Goal: Communication & Community: Answer question/provide support

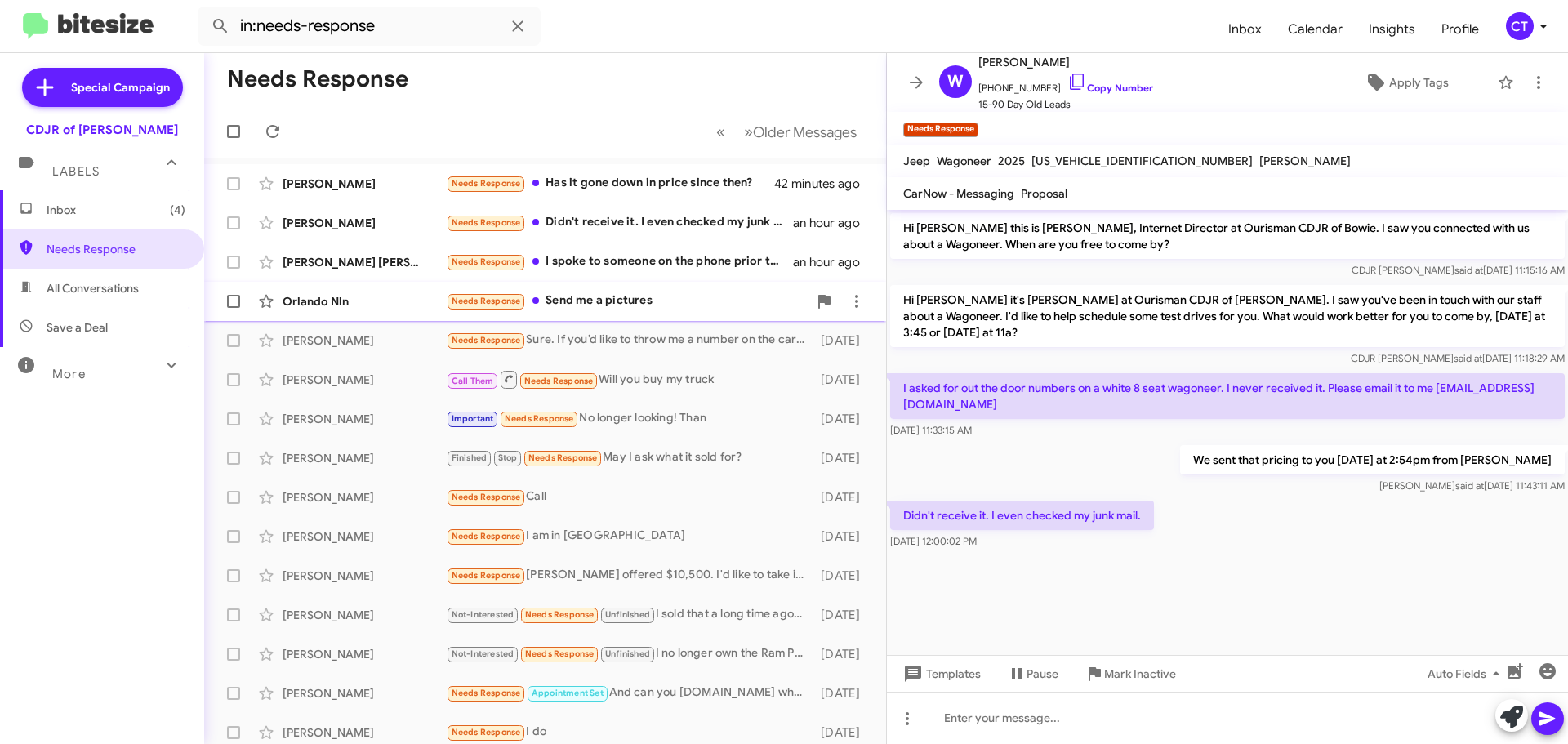
click at [595, 294] on div "Needs Response Send me a pictures" at bounding box center [626, 301] width 362 height 19
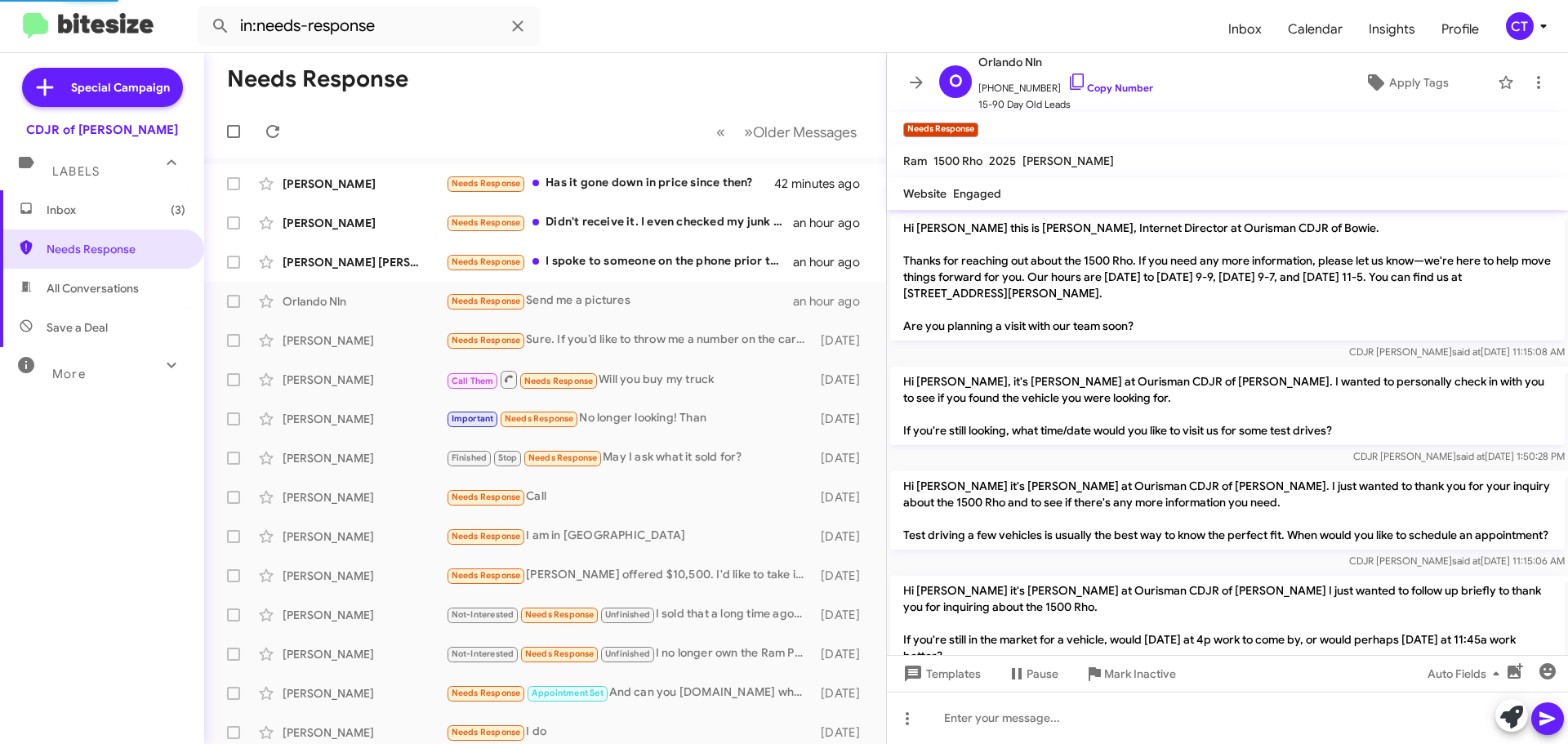
scroll to position [331, 0]
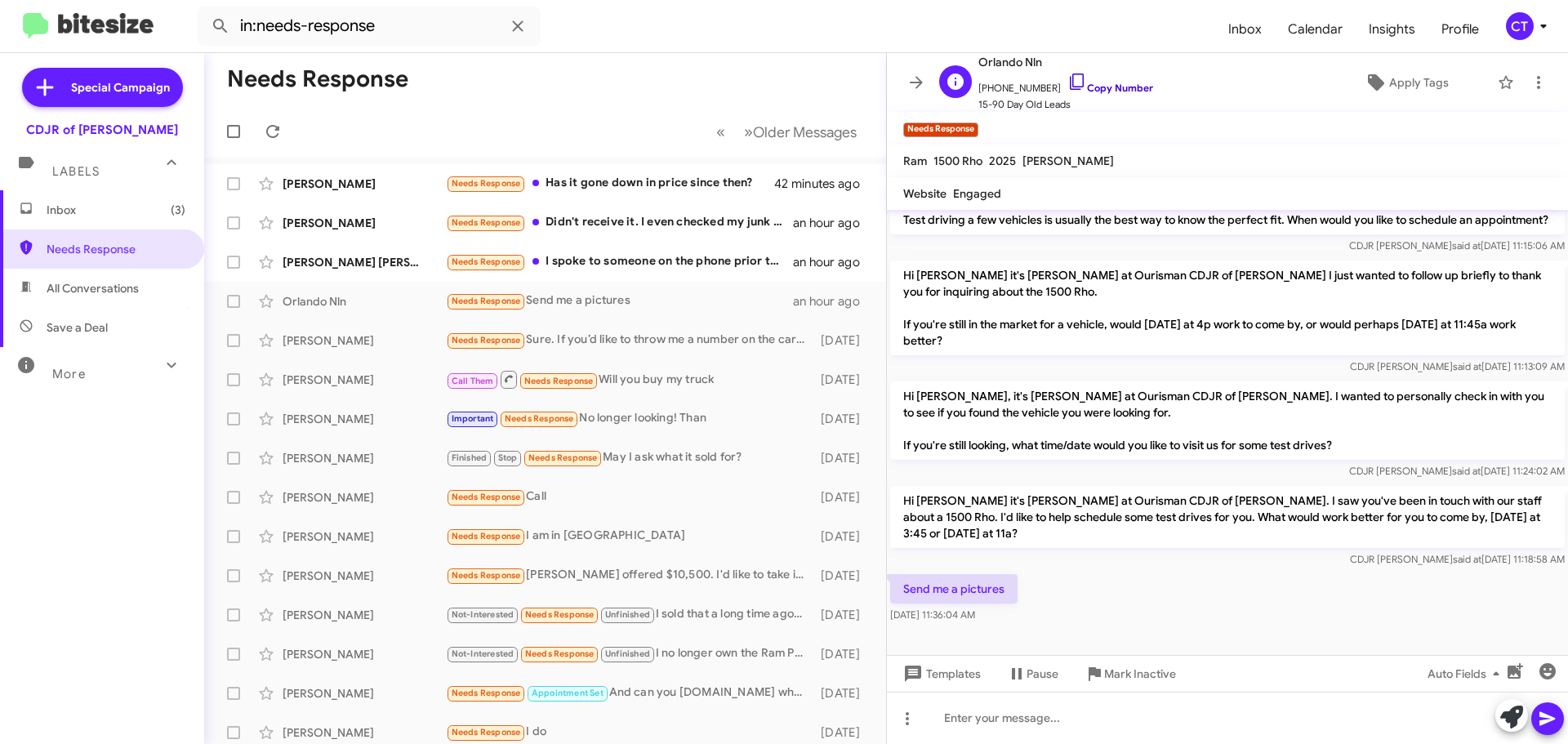
click at [1068, 76] on icon at bounding box center [1077, 81] width 20 height 20
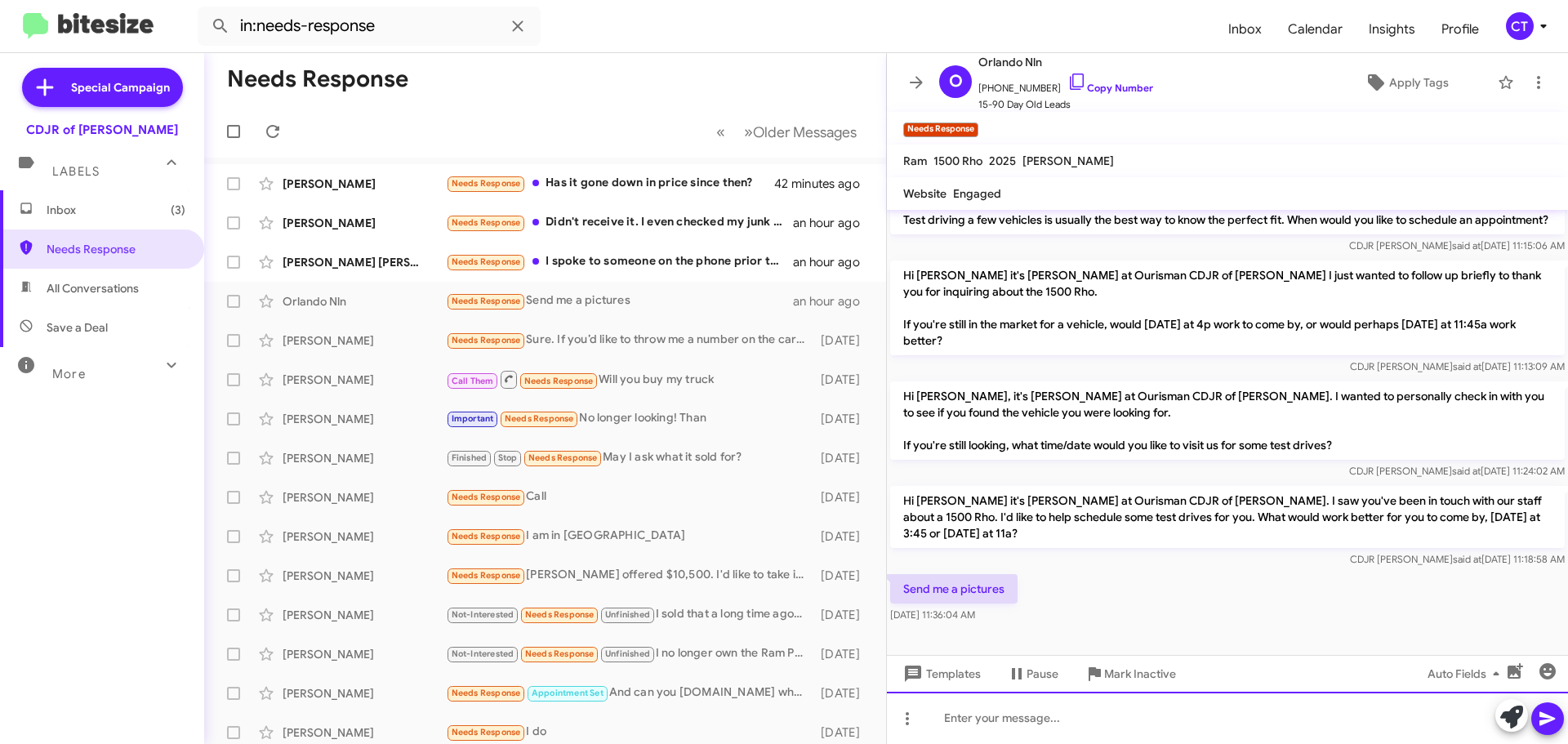
click at [1006, 720] on div at bounding box center [1227, 717] width 681 height 53
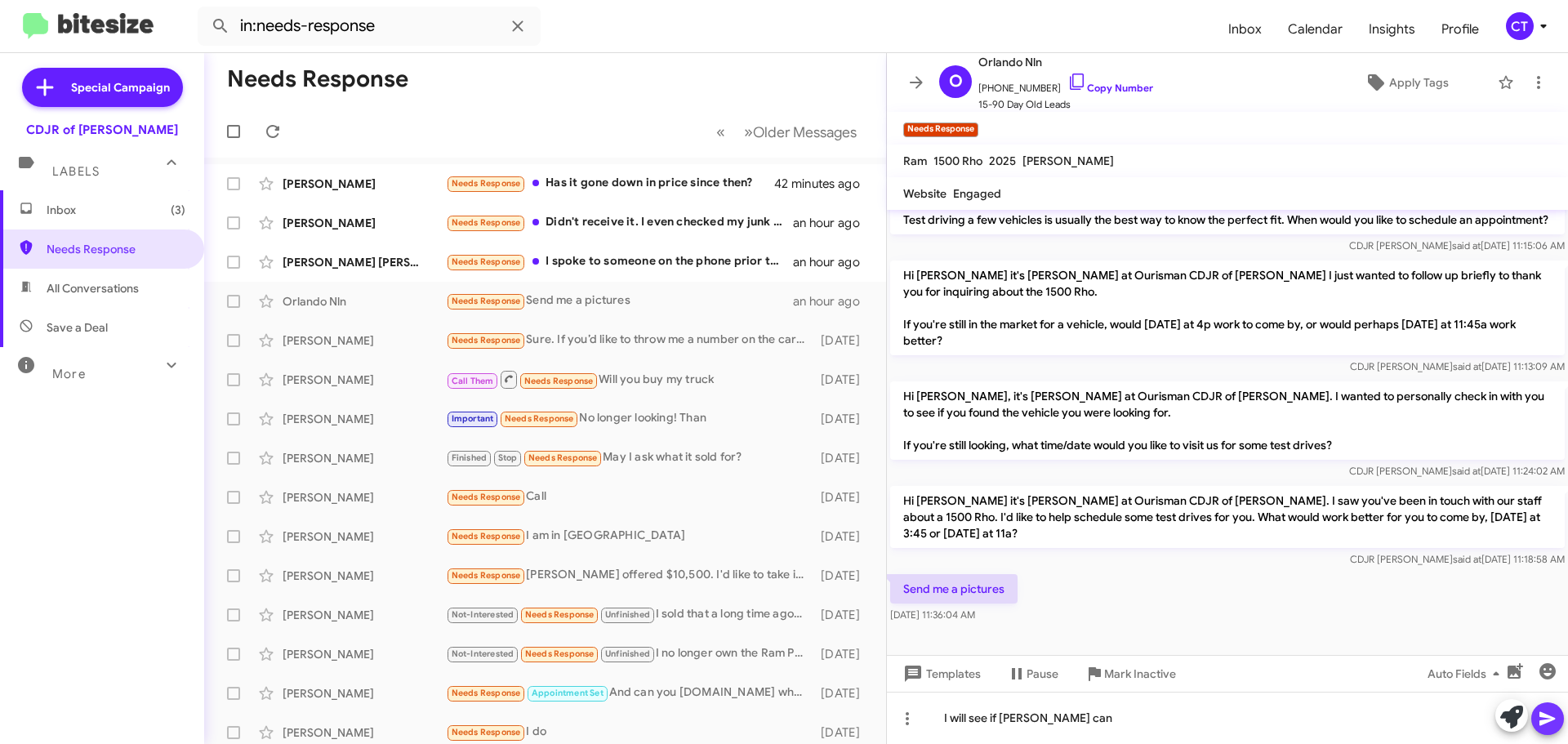
click at [1559, 718] on button at bounding box center [1547, 718] width 32 height 32
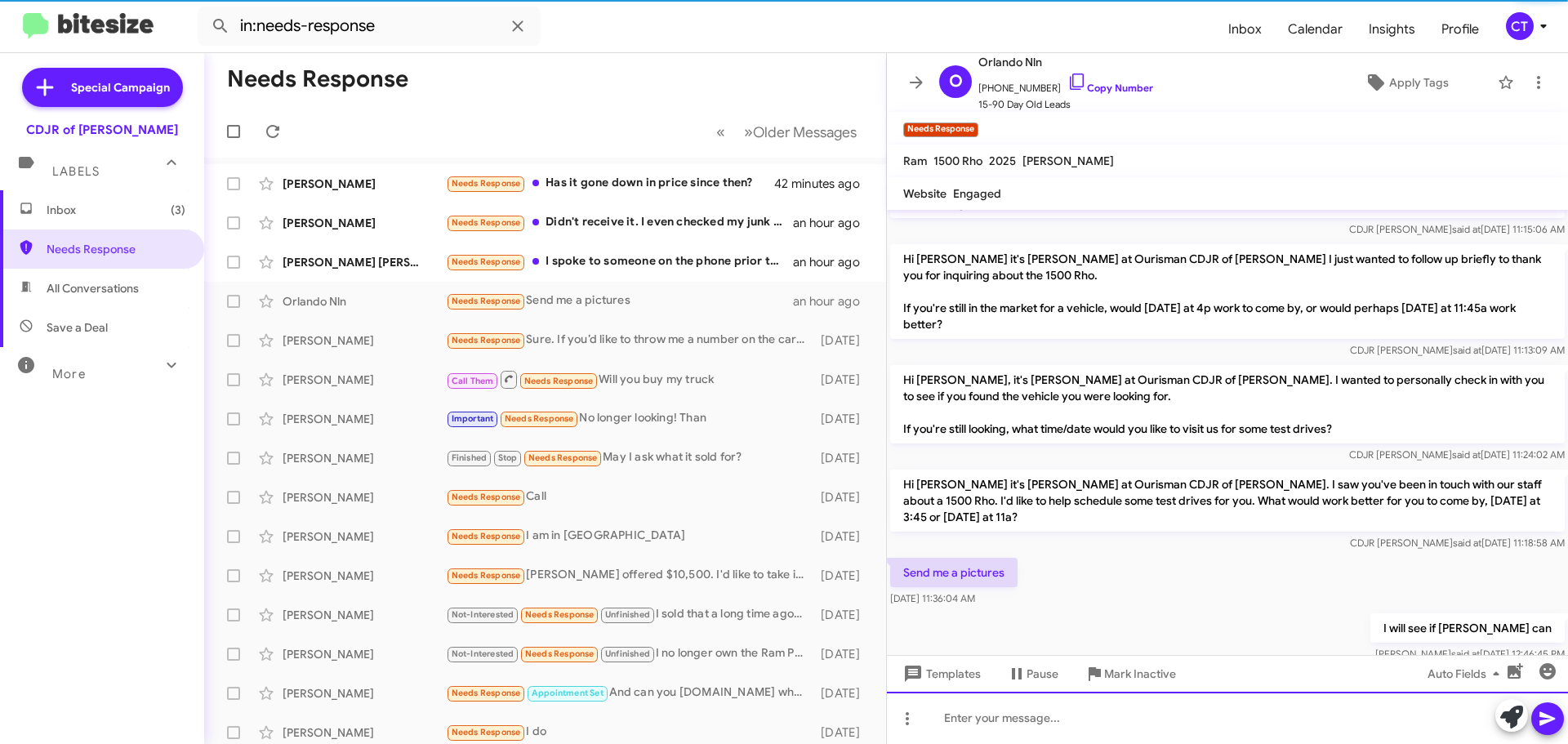
scroll to position [0, 0]
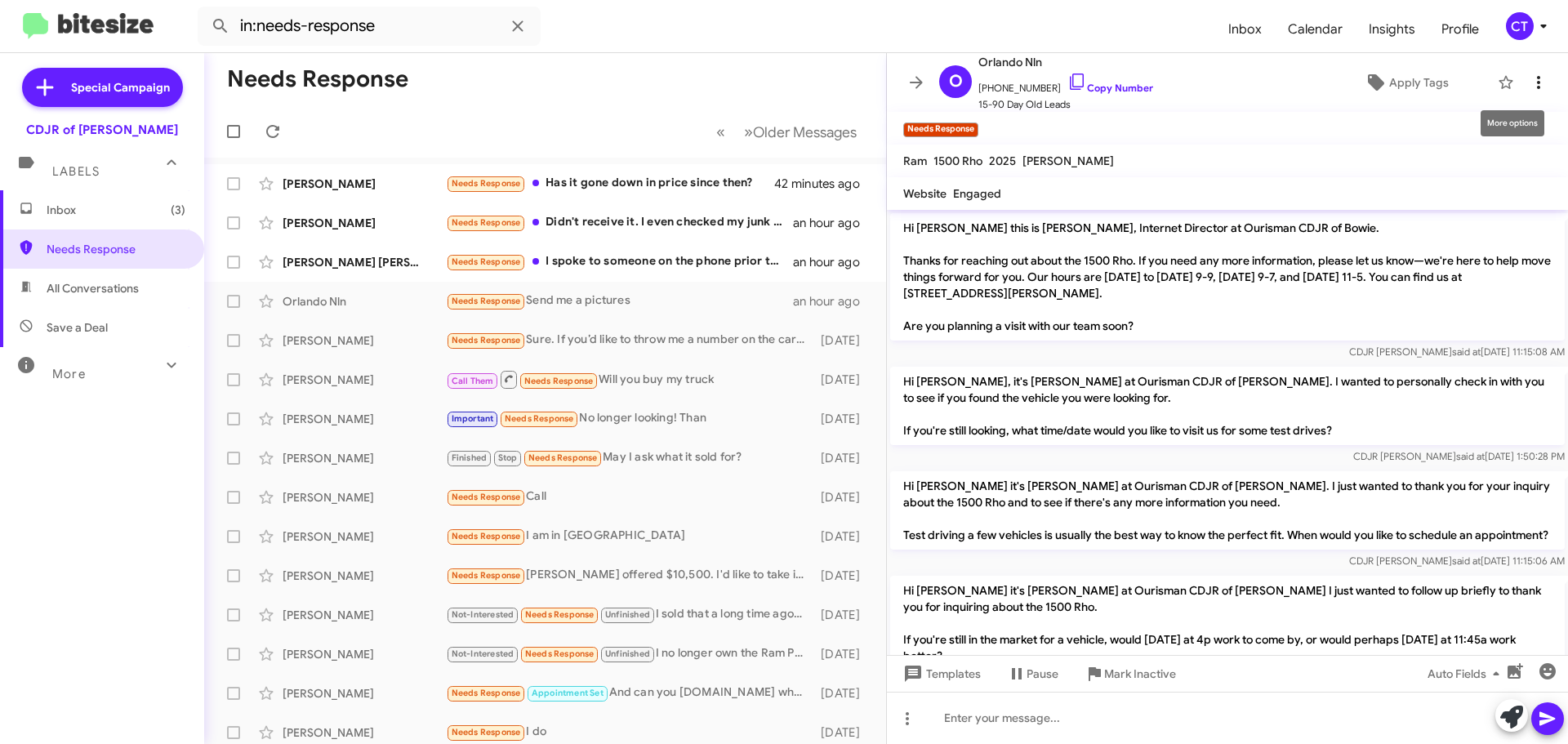
click at [1532, 87] on icon at bounding box center [1538, 82] width 20 height 20
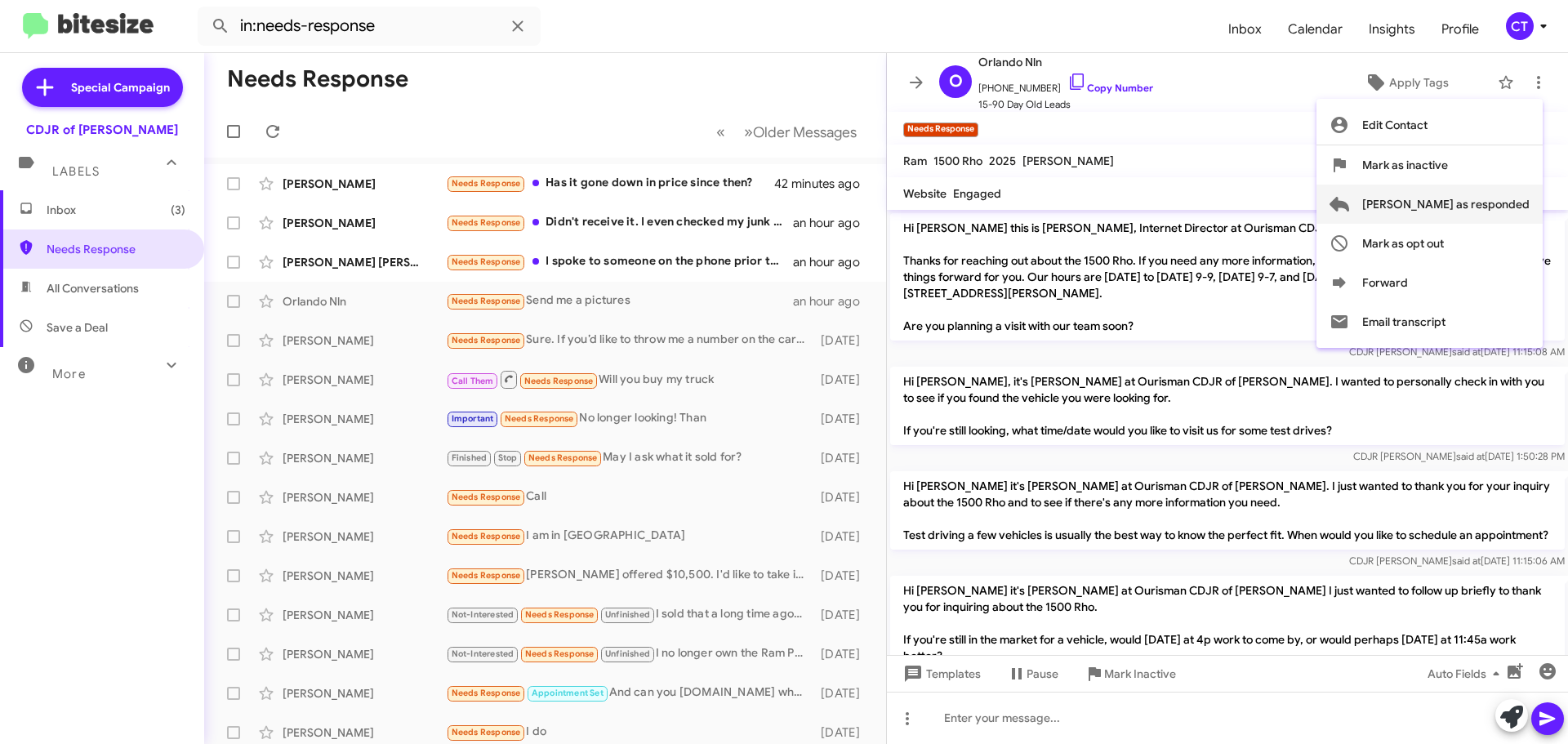
click at [1509, 206] on span "[PERSON_NAME] as responded" at bounding box center [1445, 203] width 167 height 39
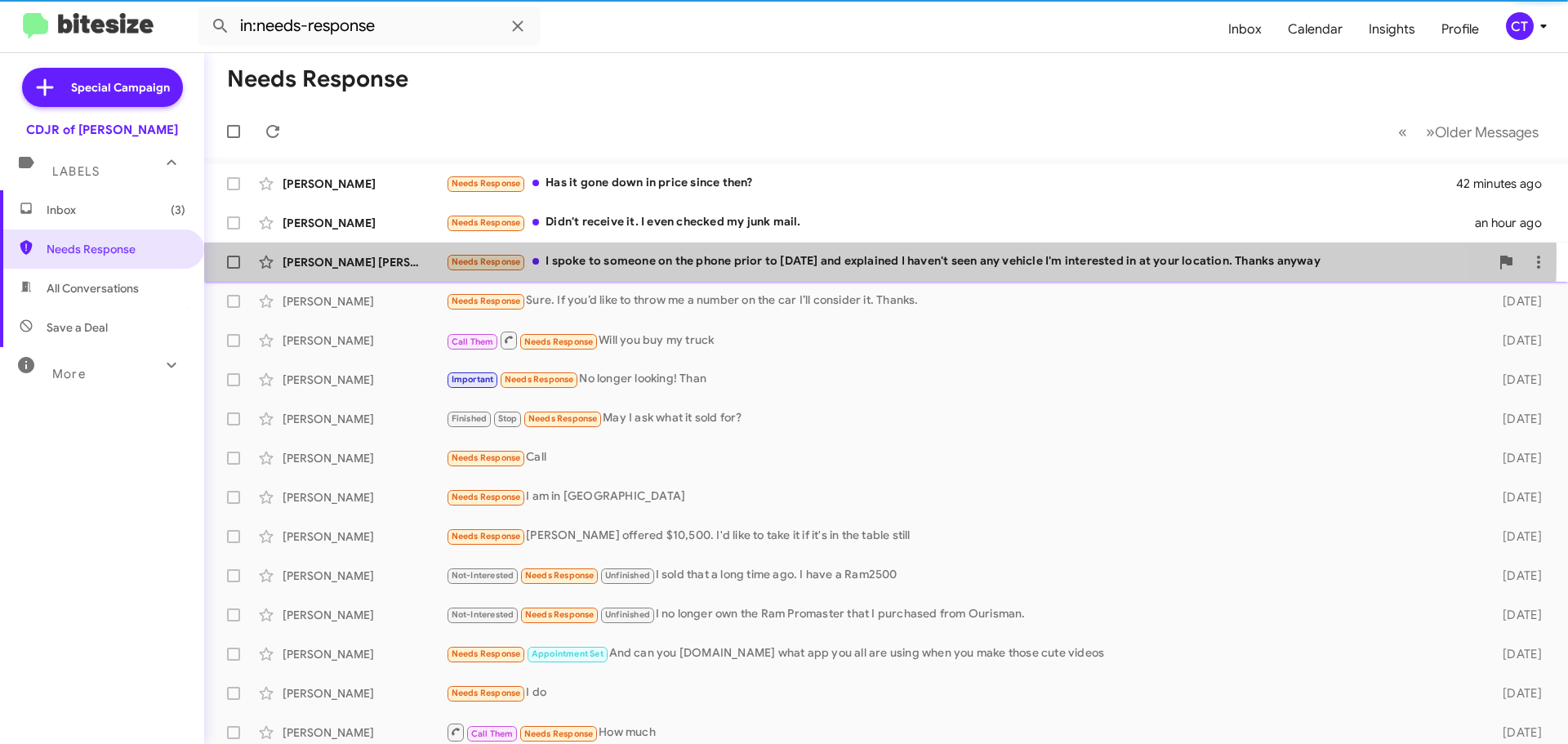
click at [682, 254] on div "Needs Response I spoke to someone on the phone prior to Labor Day and explained…" at bounding box center [967, 262] width 1044 height 19
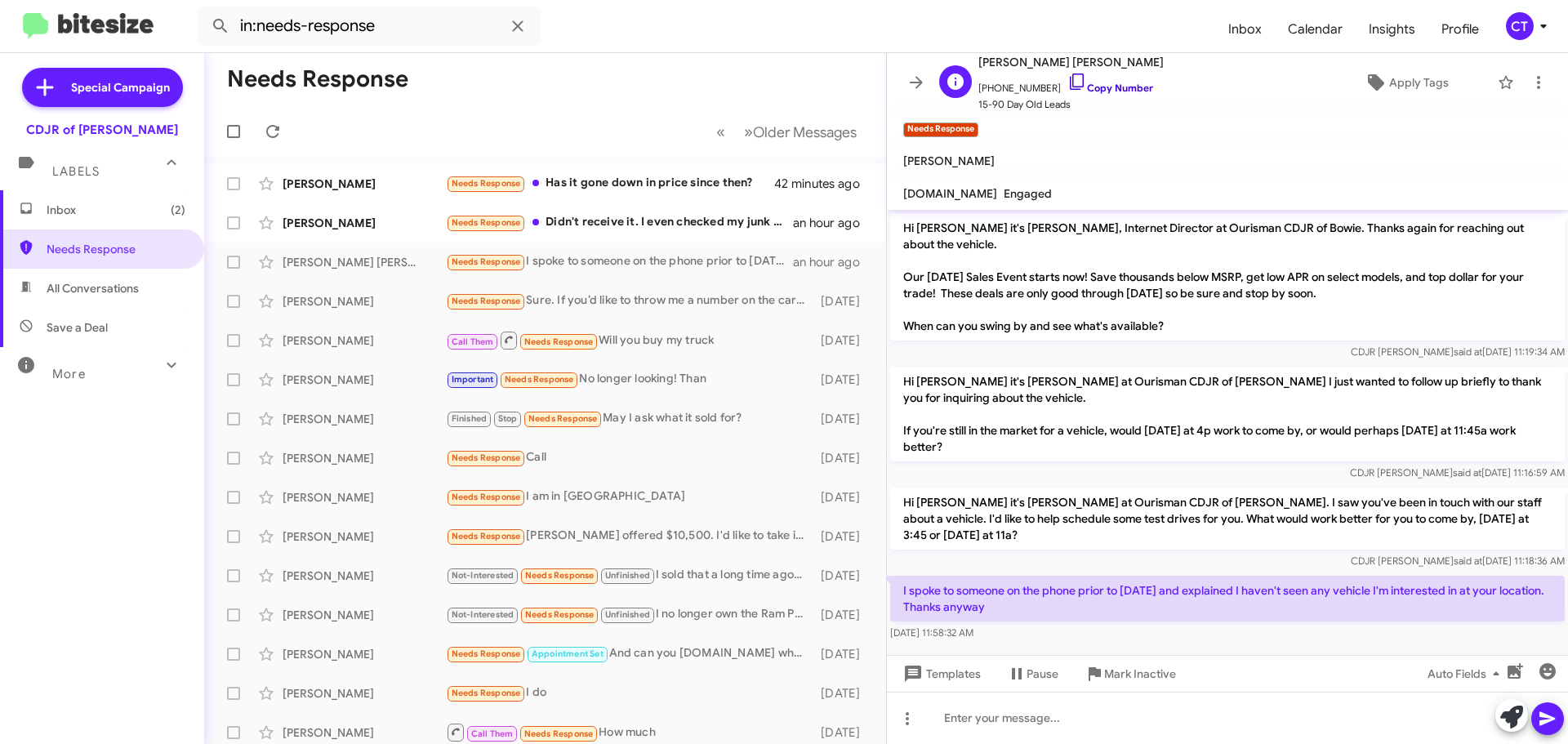
click at [1068, 78] on icon at bounding box center [1077, 81] width 20 height 20
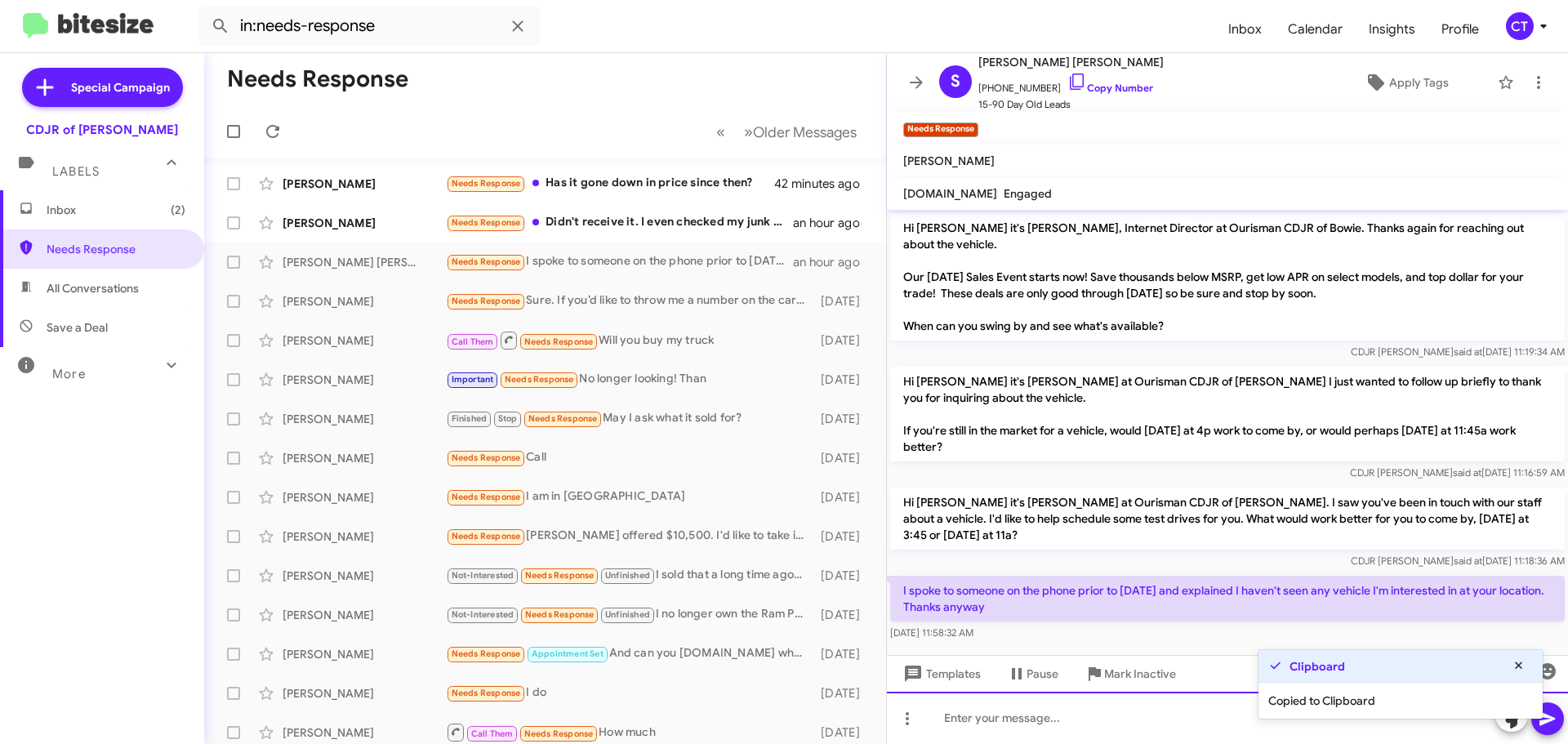
click at [1011, 723] on div at bounding box center [1227, 717] width 681 height 53
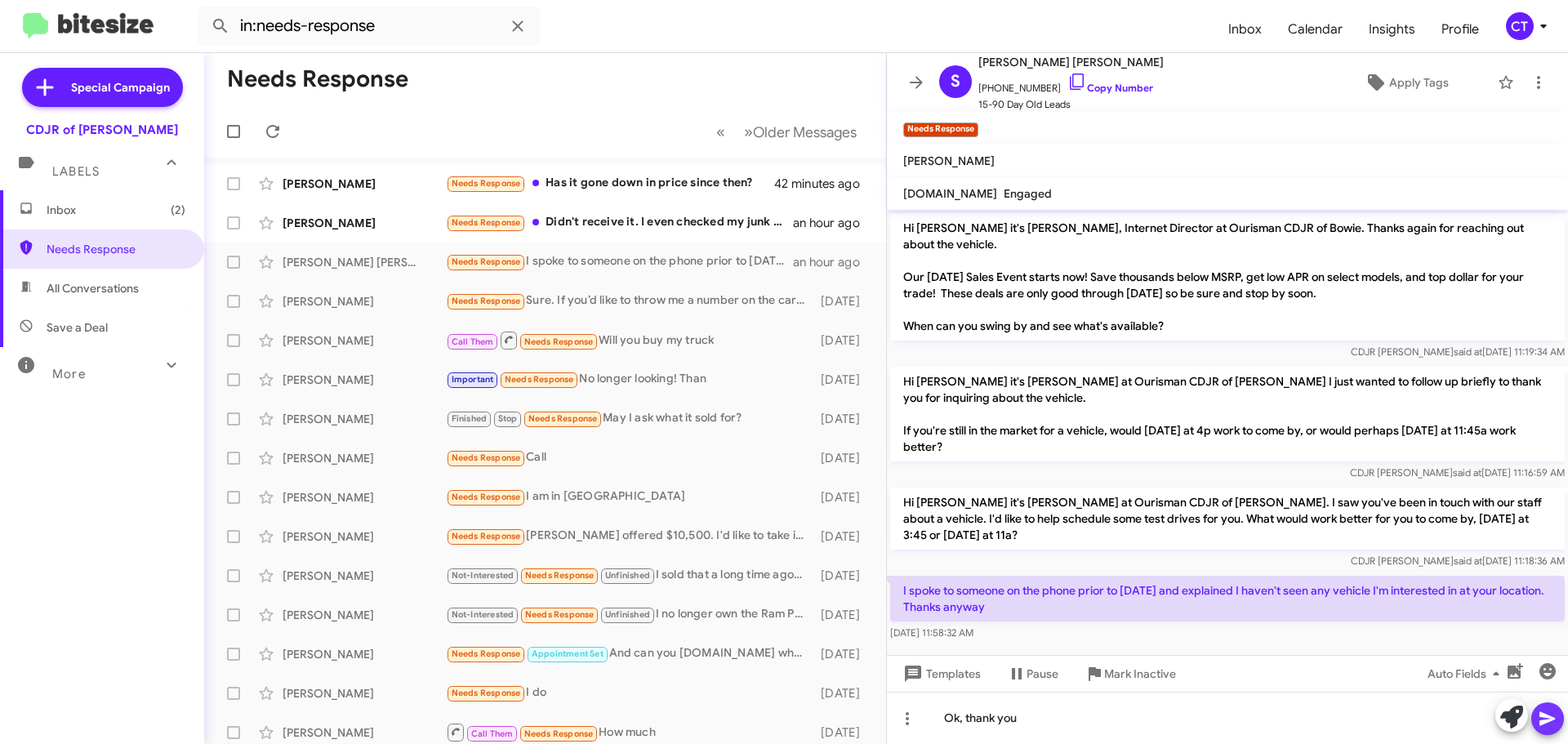
click at [1557, 719] on icon at bounding box center [1547, 718] width 20 height 20
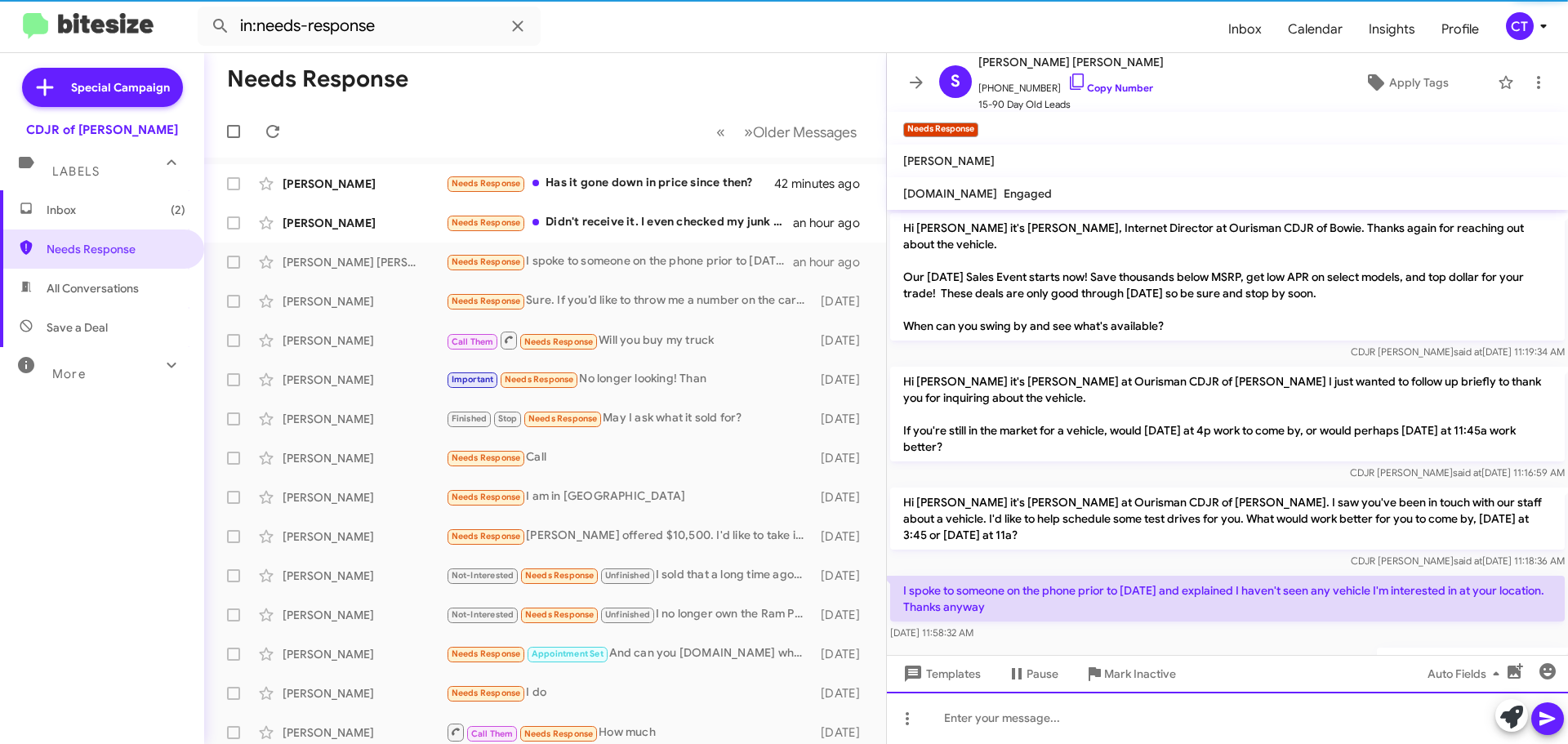
scroll to position [49, 0]
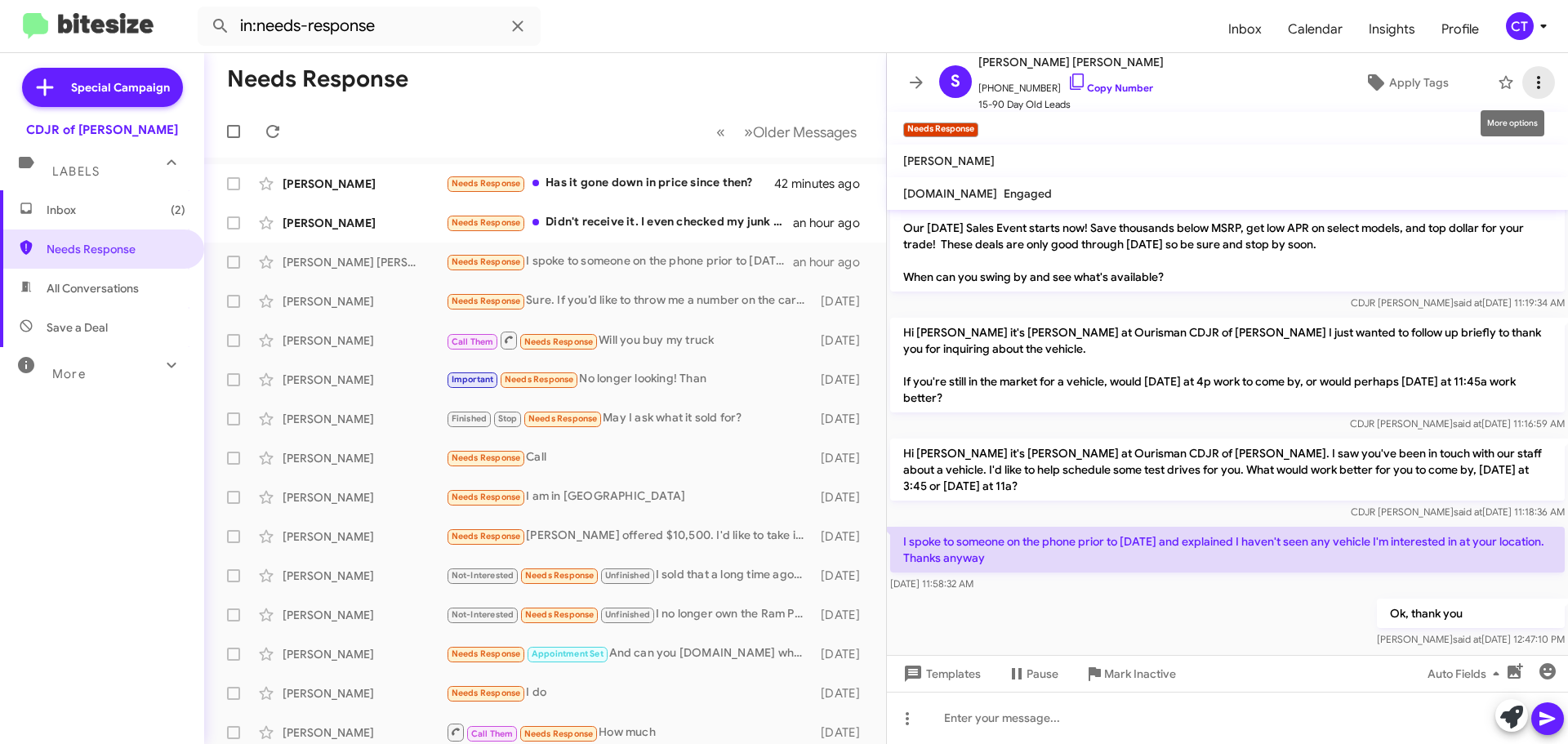
click at [1525, 95] on button at bounding box center [1538, 82] width 32 height 32
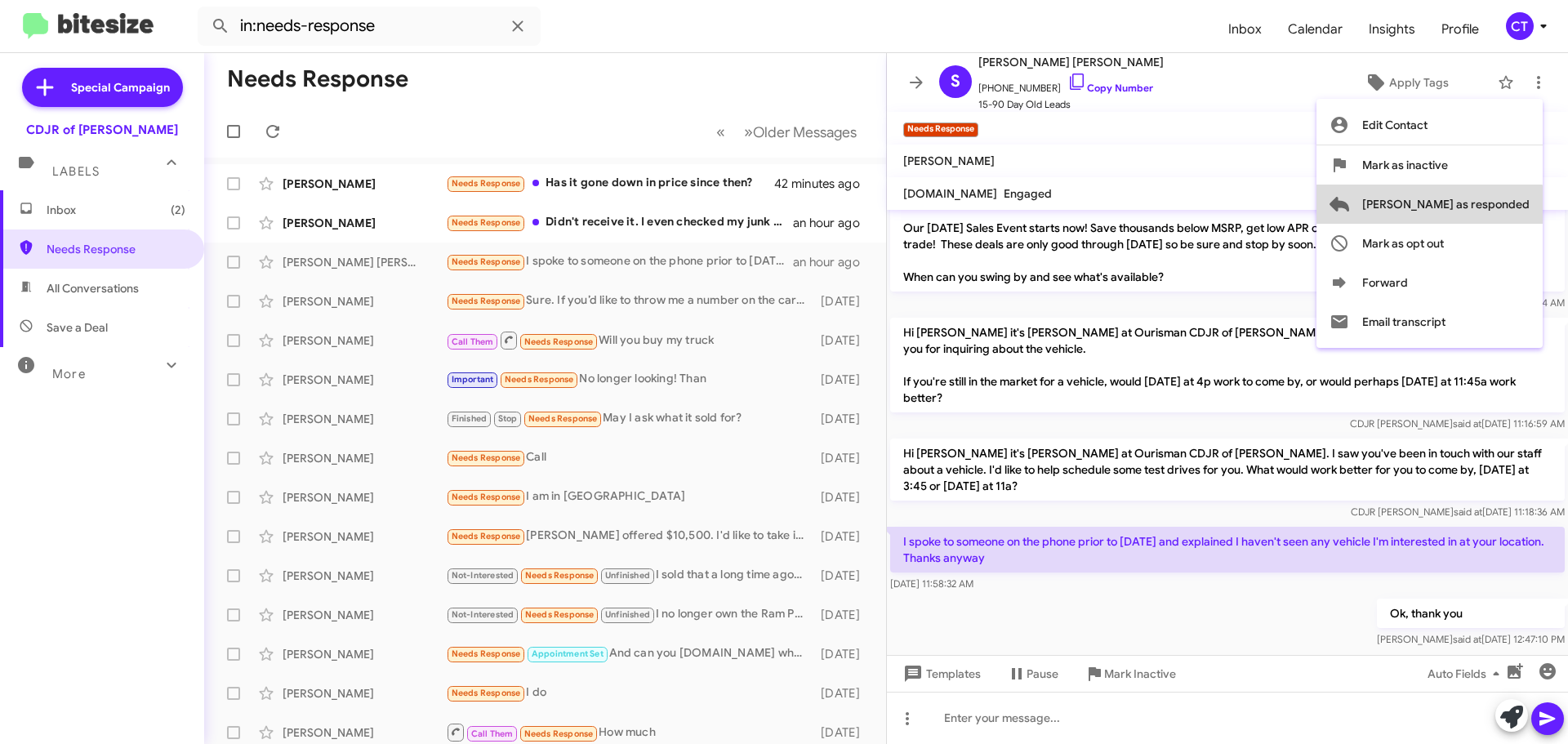
click at [1495, 220] on span "Mark as responded" at bounding box center [1445, 203] width 167 height 39
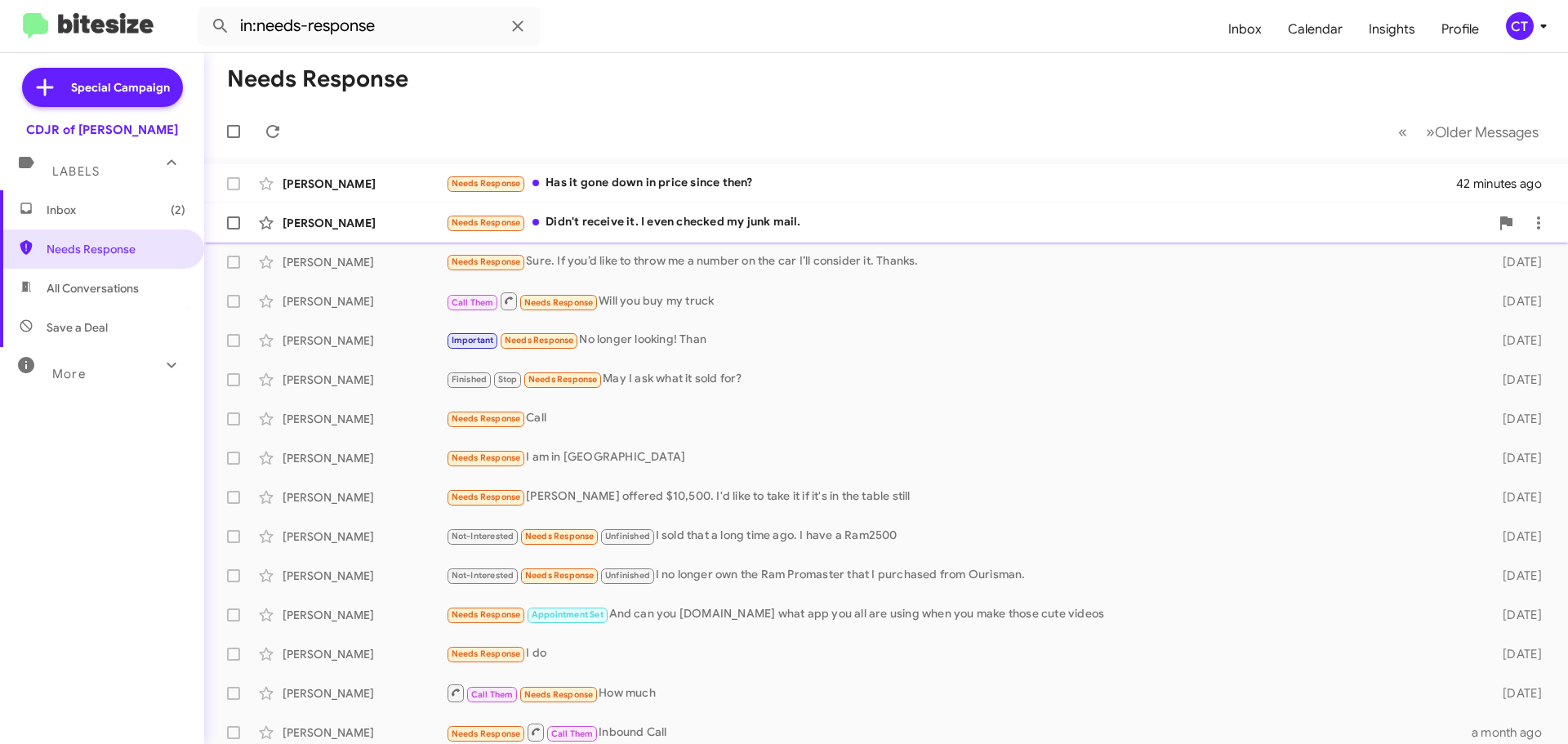
click at [776, 221] on div "Needs Response Didn't receive it. I even checked my junk mail." at bounding box center [967, 223] width 1044 height 19
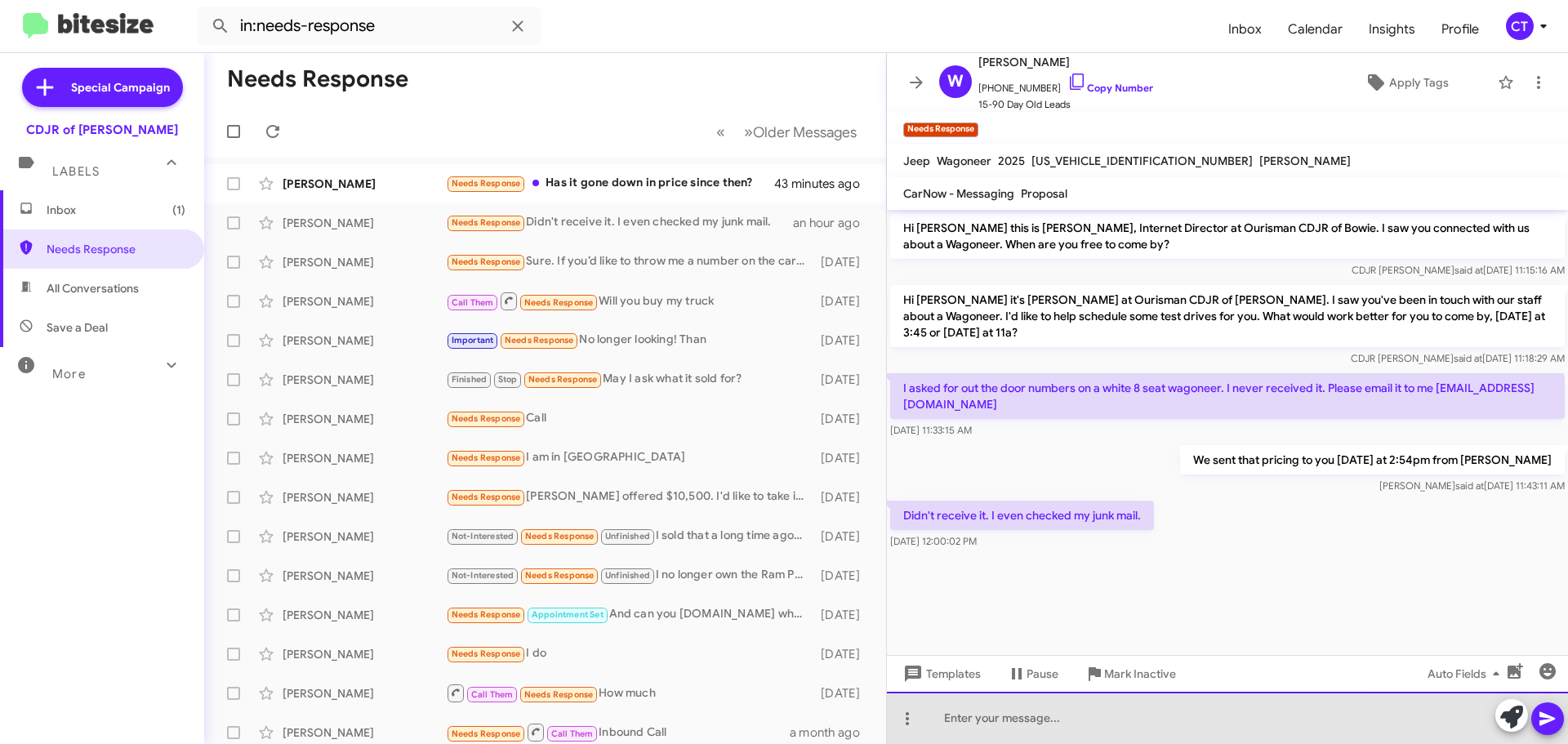
click at [1052, 721] on div at bounding box center [1227, 717] width 681 height 53
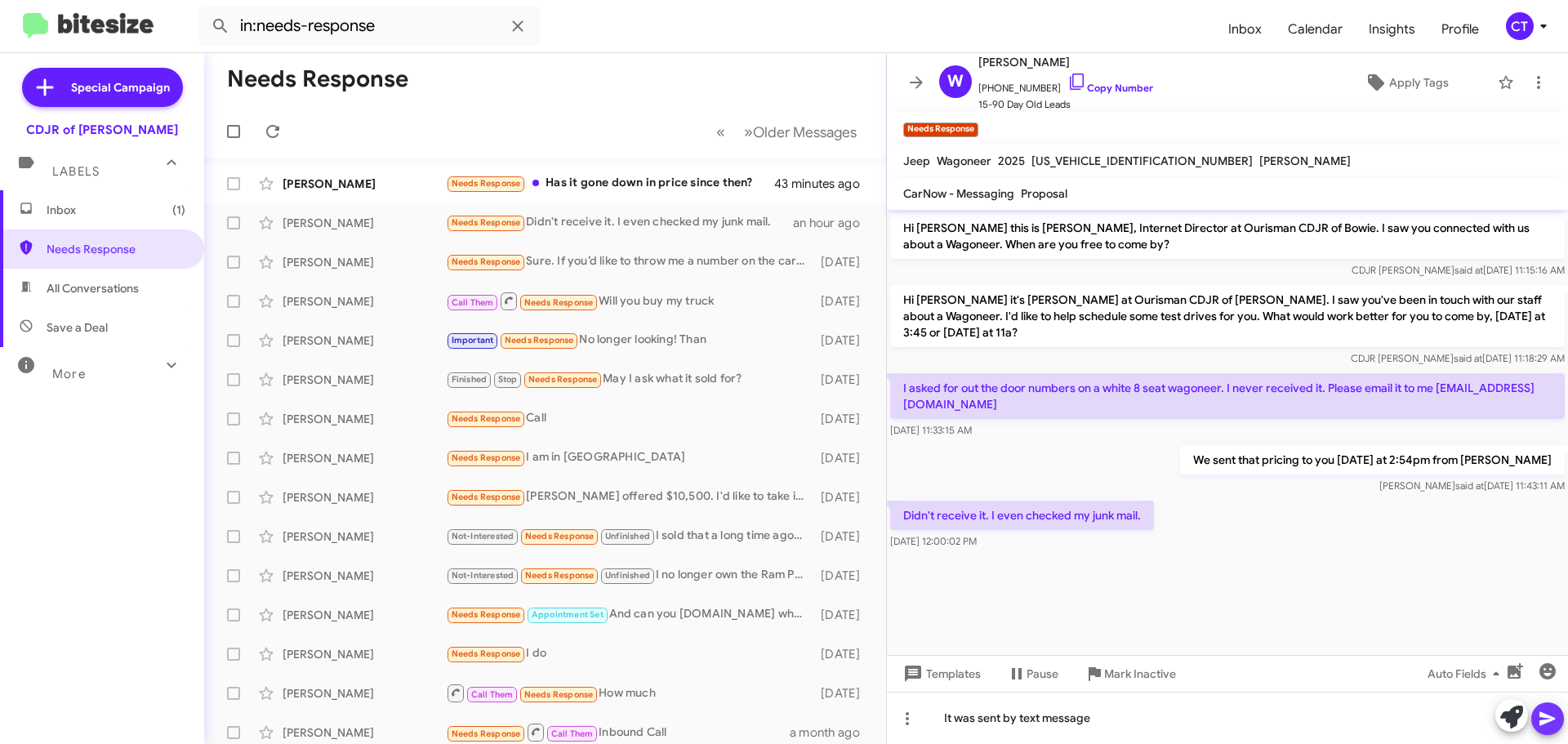
click at [1539, 723] on icon at bounding box center [1547, 718] width 20 height 20
click at [668, 176] on div "Needs Response Has it gone down in price since then?" at bounding box center [626, 183] width 362 height 19
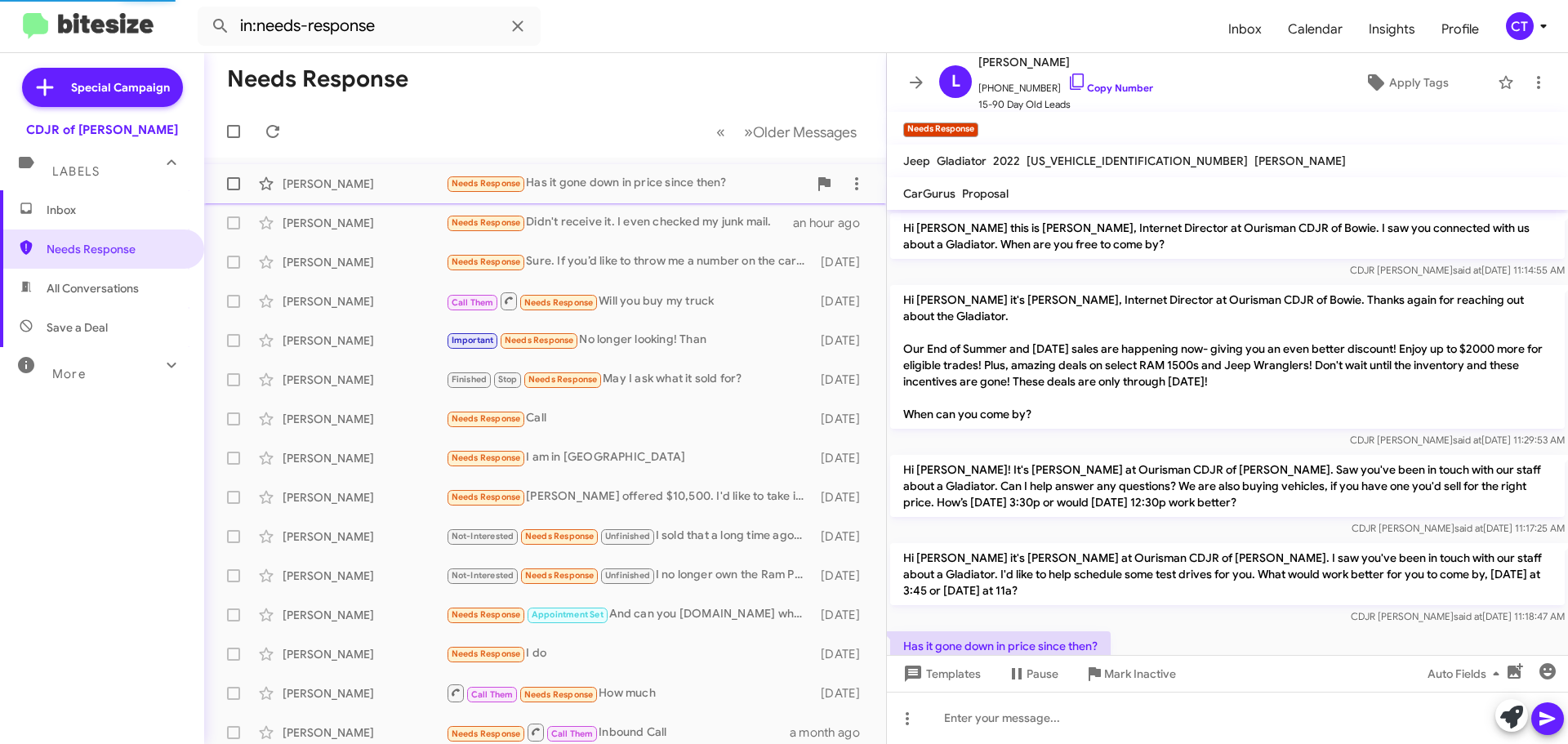
scroll to position [16, 0]
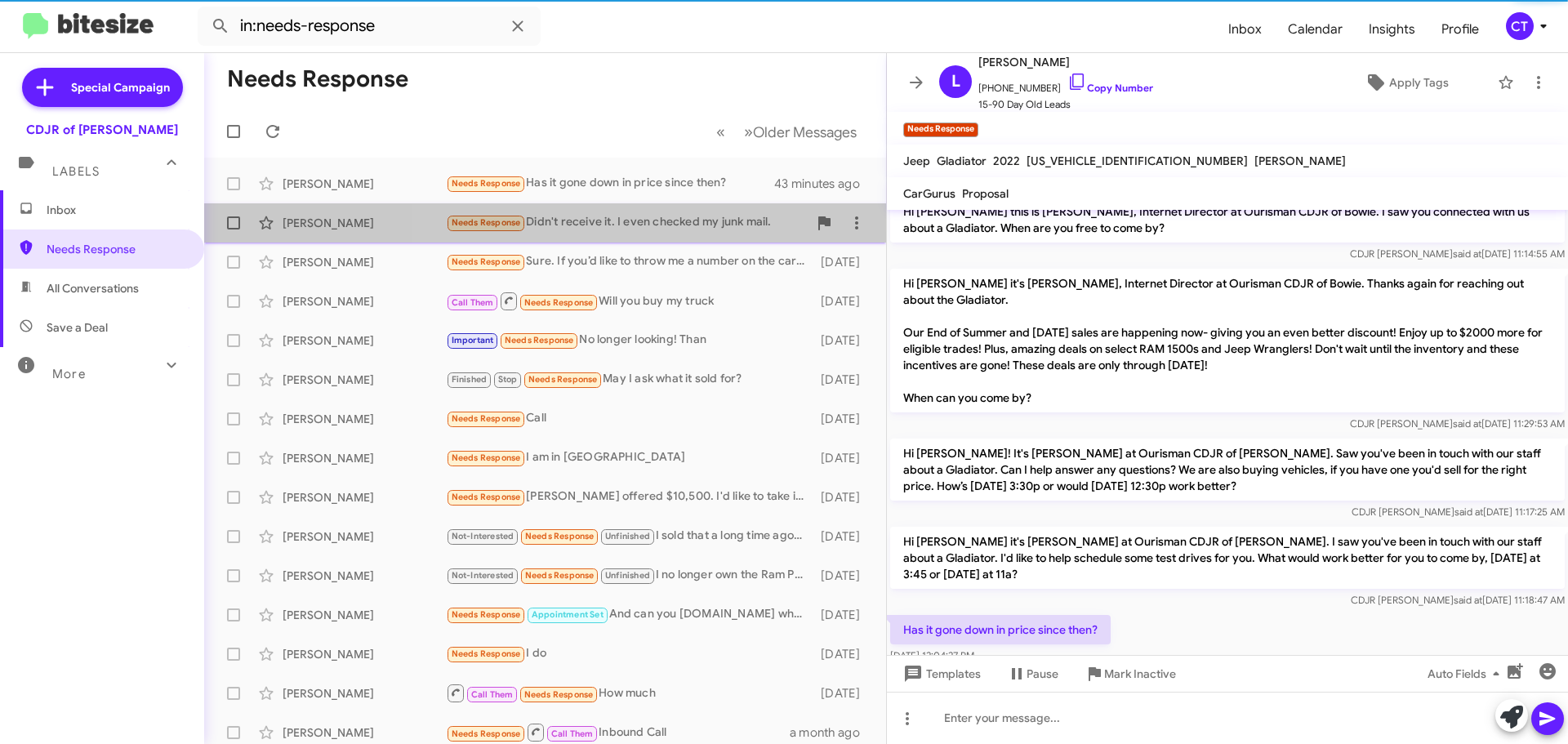
click at [667, 221] on div "Needs Response Didn't receive it. I even checked my junk mail." at bounding box center [626, 223] width 362 height 19
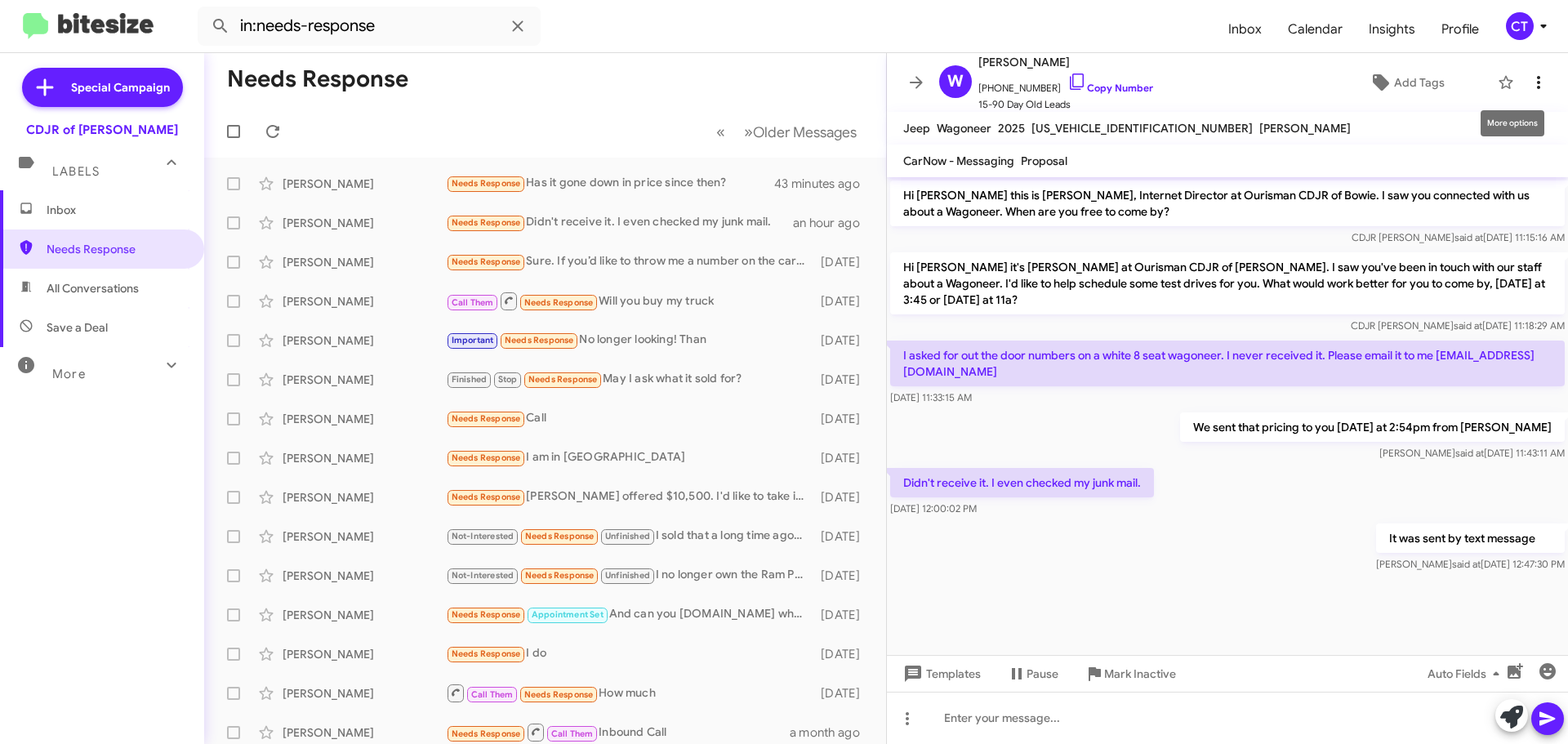
click at [1529, 88] on icon at bounding box center [1538, 82] width 20 height 20
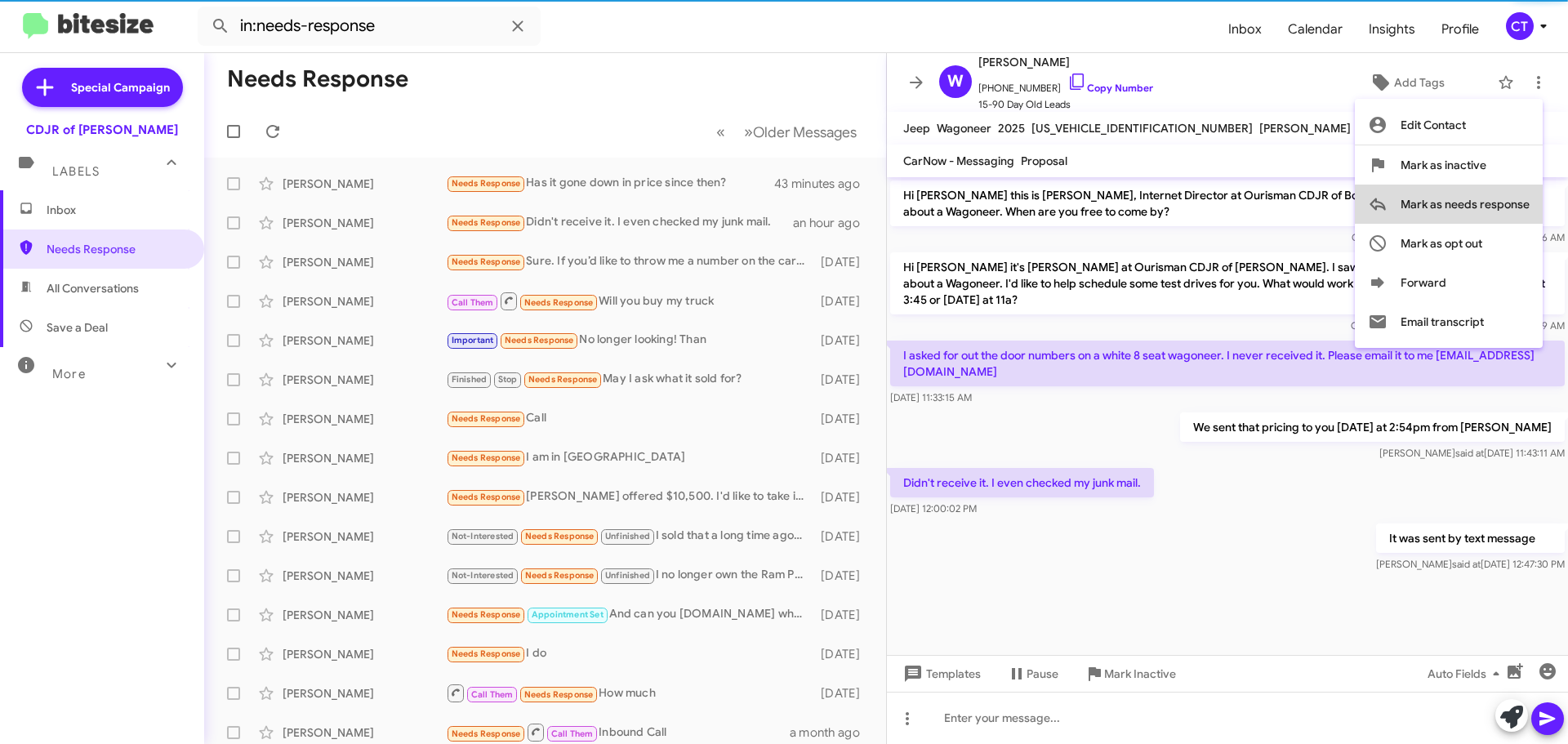
click at [1499, 211] on span "Mark as needs response" at bounding box center [1465, 203] width 129 height 39
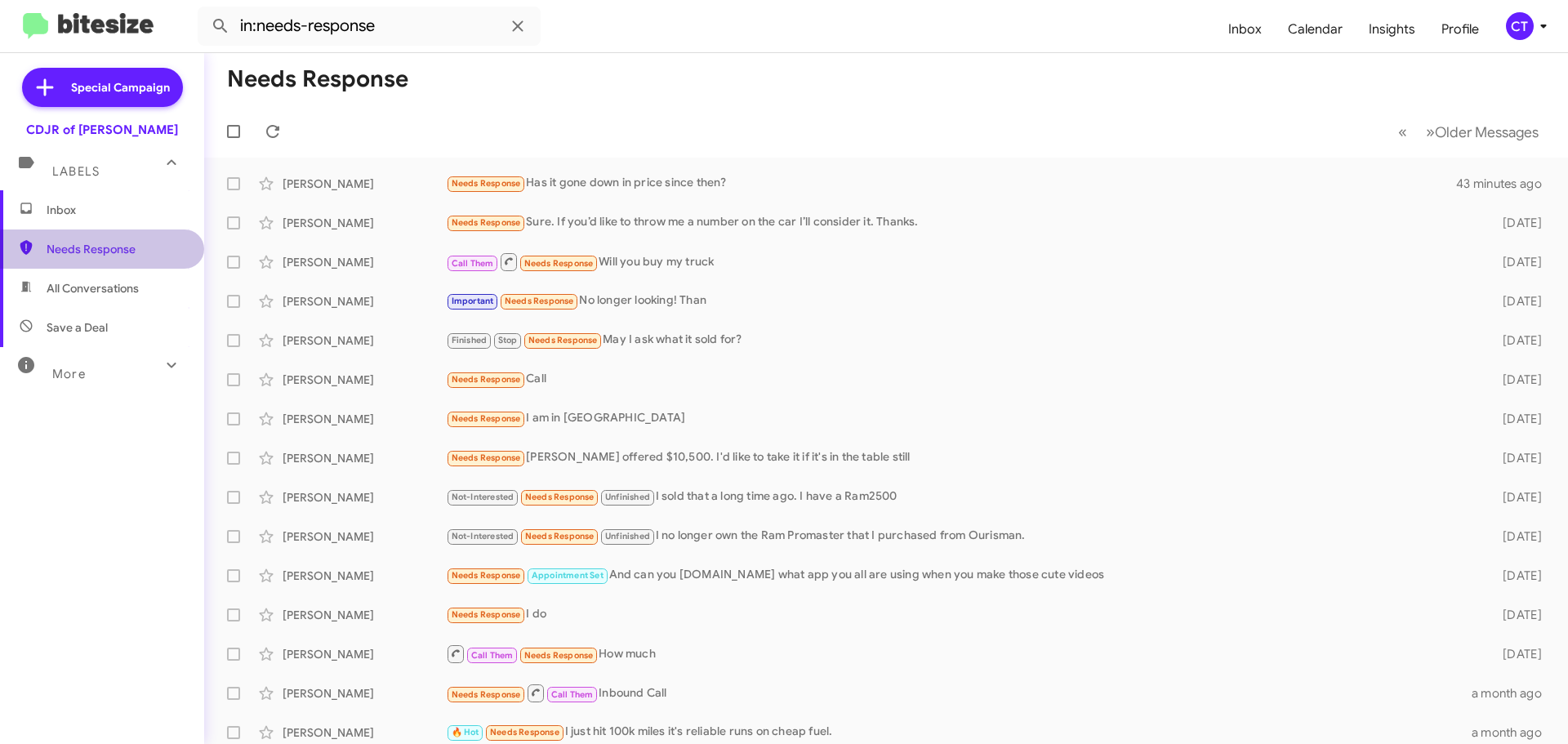
drag, startPoint x: 115, startPoint y: 250, endPoint x: 125, endPoint y: 248, distance: 10.2
click at [116, 249] on span "Needs Response" at bounding box center [116, 248] width 138 height 16
click at [82, 248] on span "Needs Response" at bounding box center [116, 248] width 138 height 16
click at [85, 211] on span "Inbox" at bounding box center [116, 209] width 138 height 16
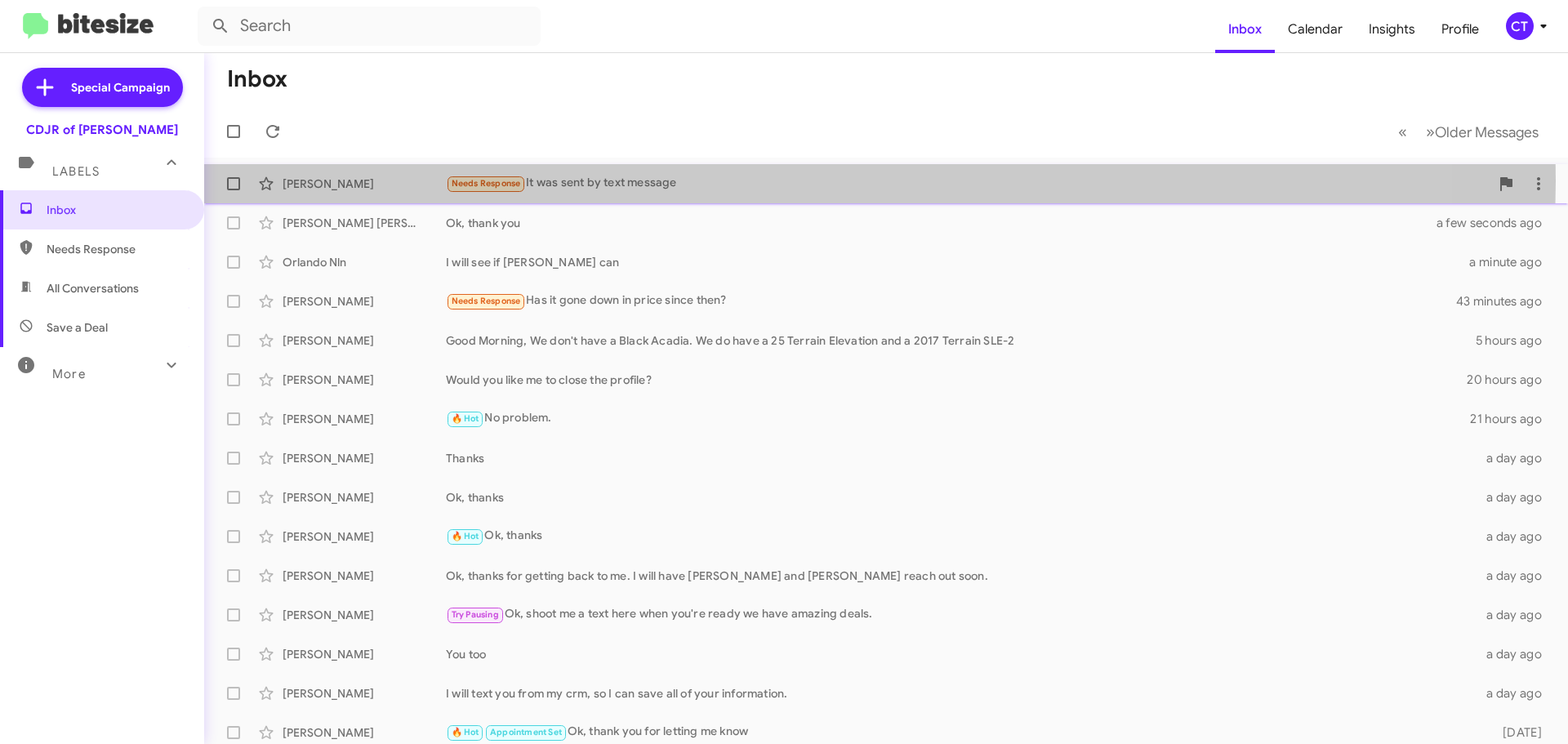
drag, startPoint x: 777, startPoint y: 181, endPoint x: 795, endPoint y: 185, distance: 18.4
click at [777, 181] on div "Needs Response It was sent by text message" at bounding box center [967, 183] width 1044 height 19
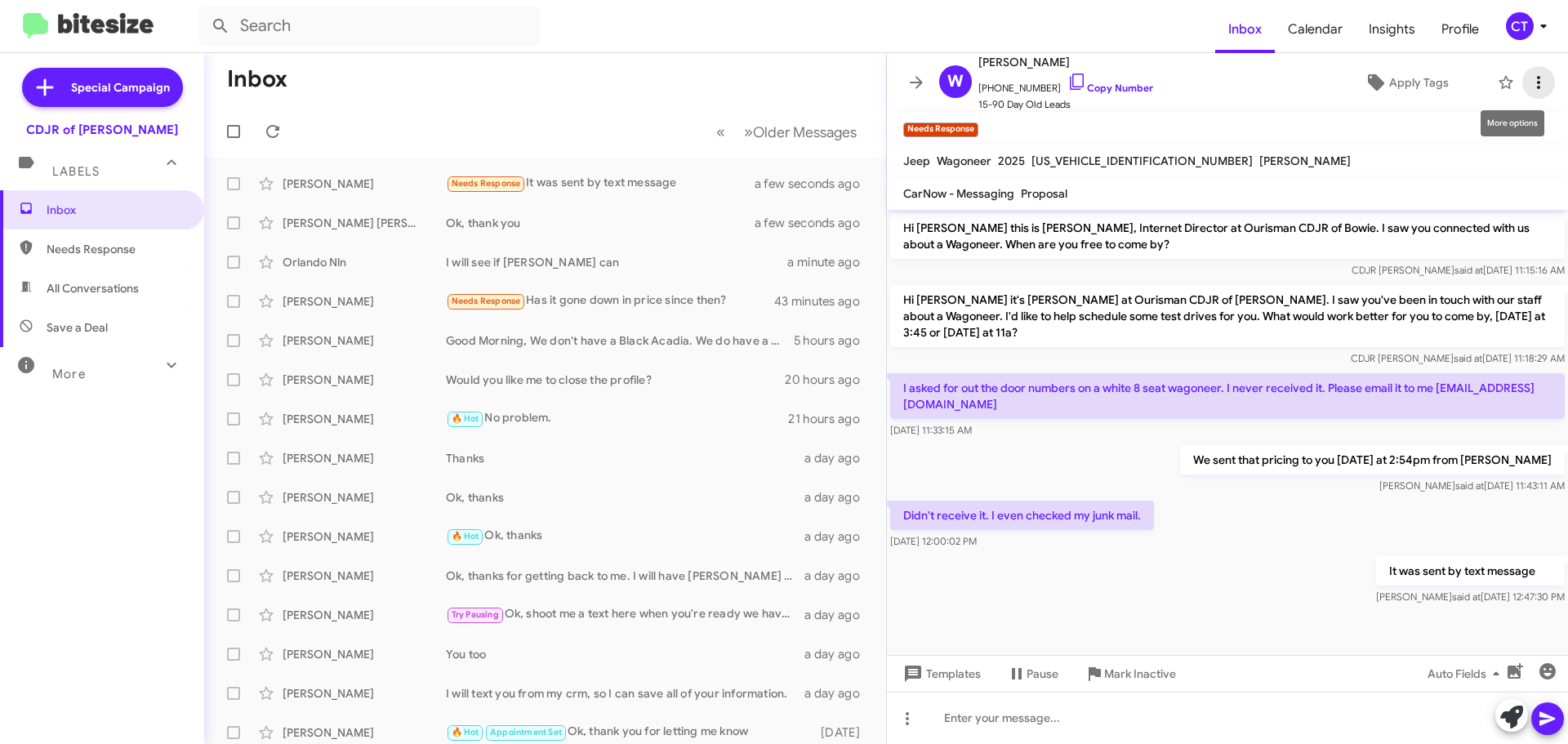
click at [1532, 74] on icon at bounding box center [1538, 82] width 20 height 20
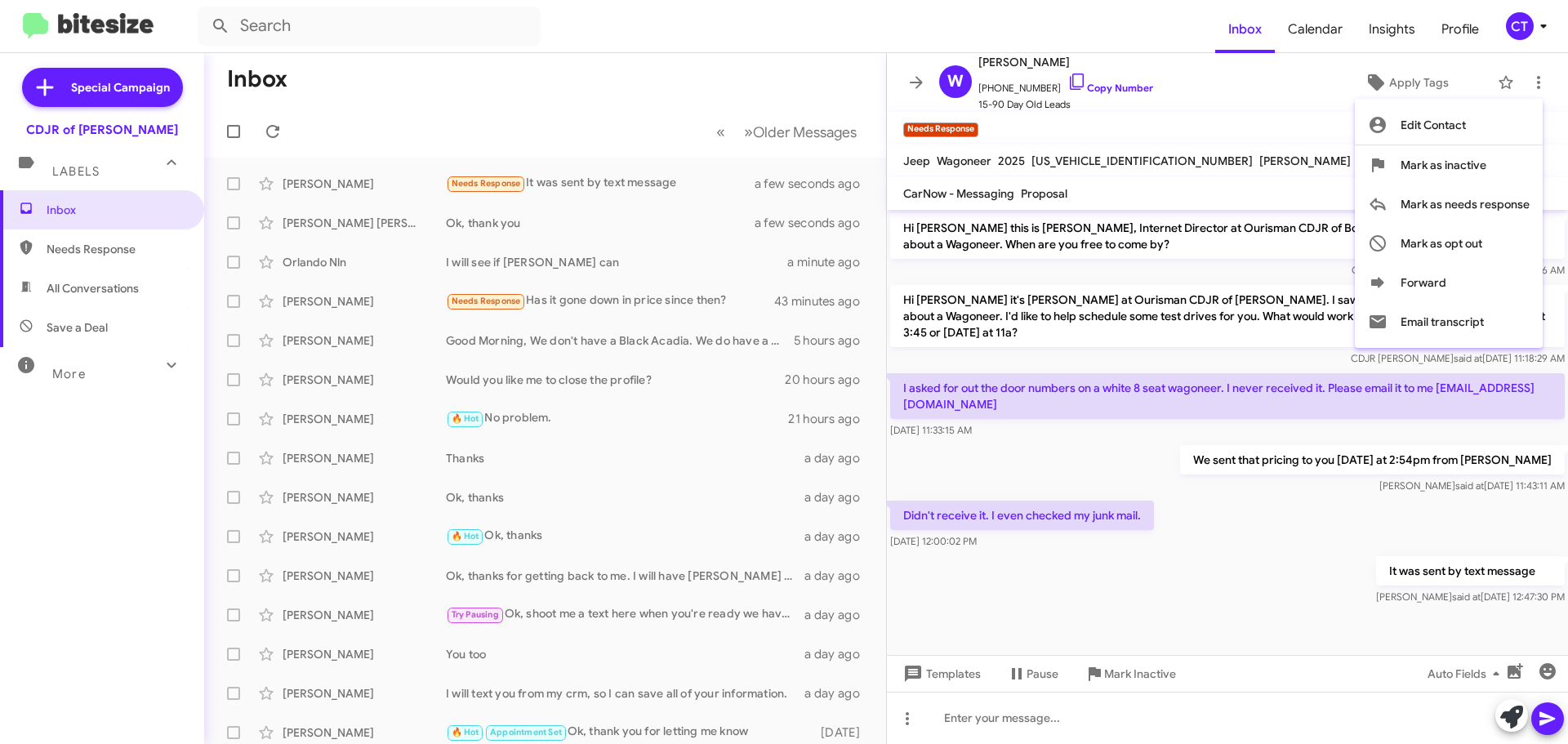
drag, startPoint x: 335, startPoint y: 204, endPoint x: 326, endPoint y: 204, distance: 9.0
click at [334, 204] on div at bounding box center [784, 372] width 1568 height 744
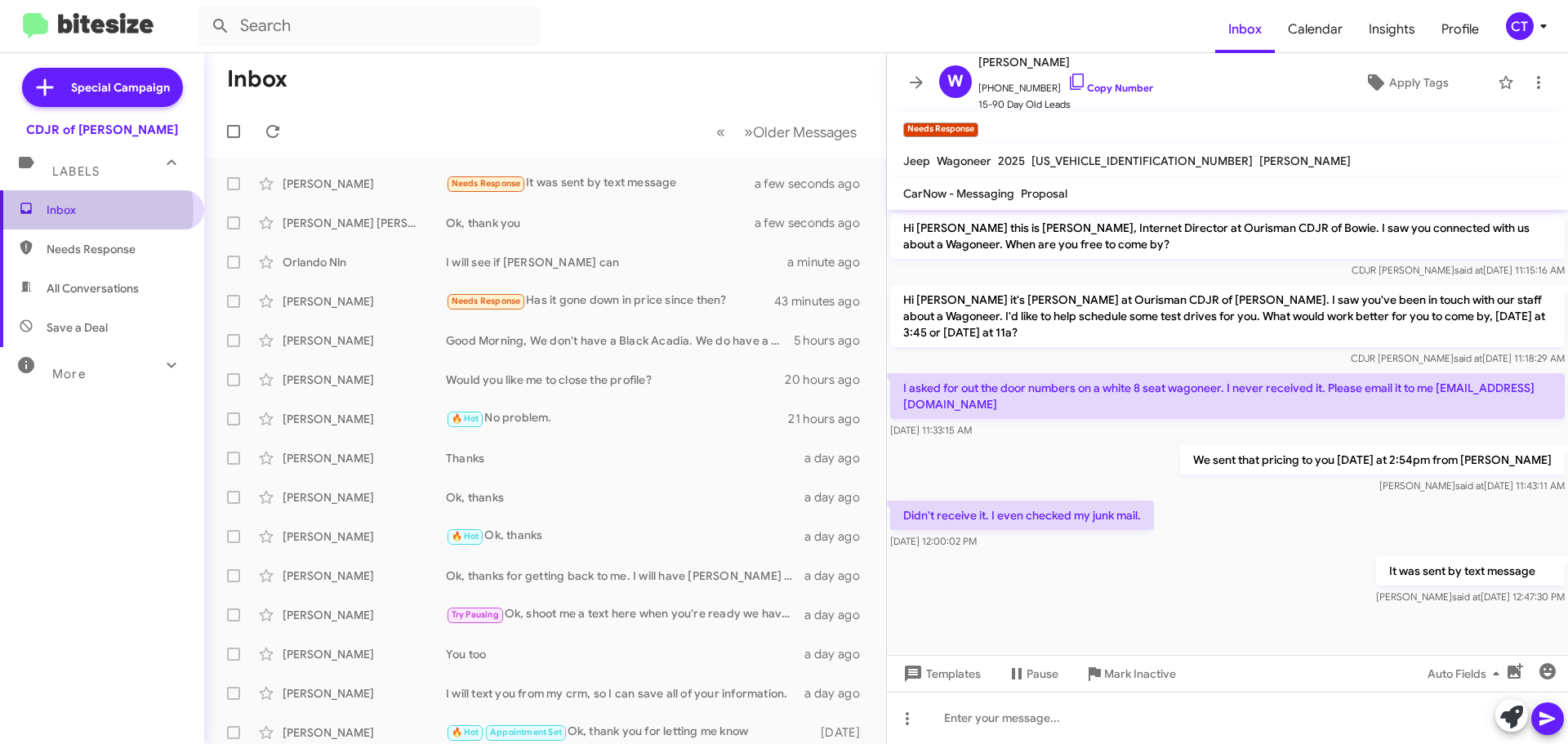
click at [74, 209] on span "Inbox" at bounding box center [116, 209] width 138 height 16
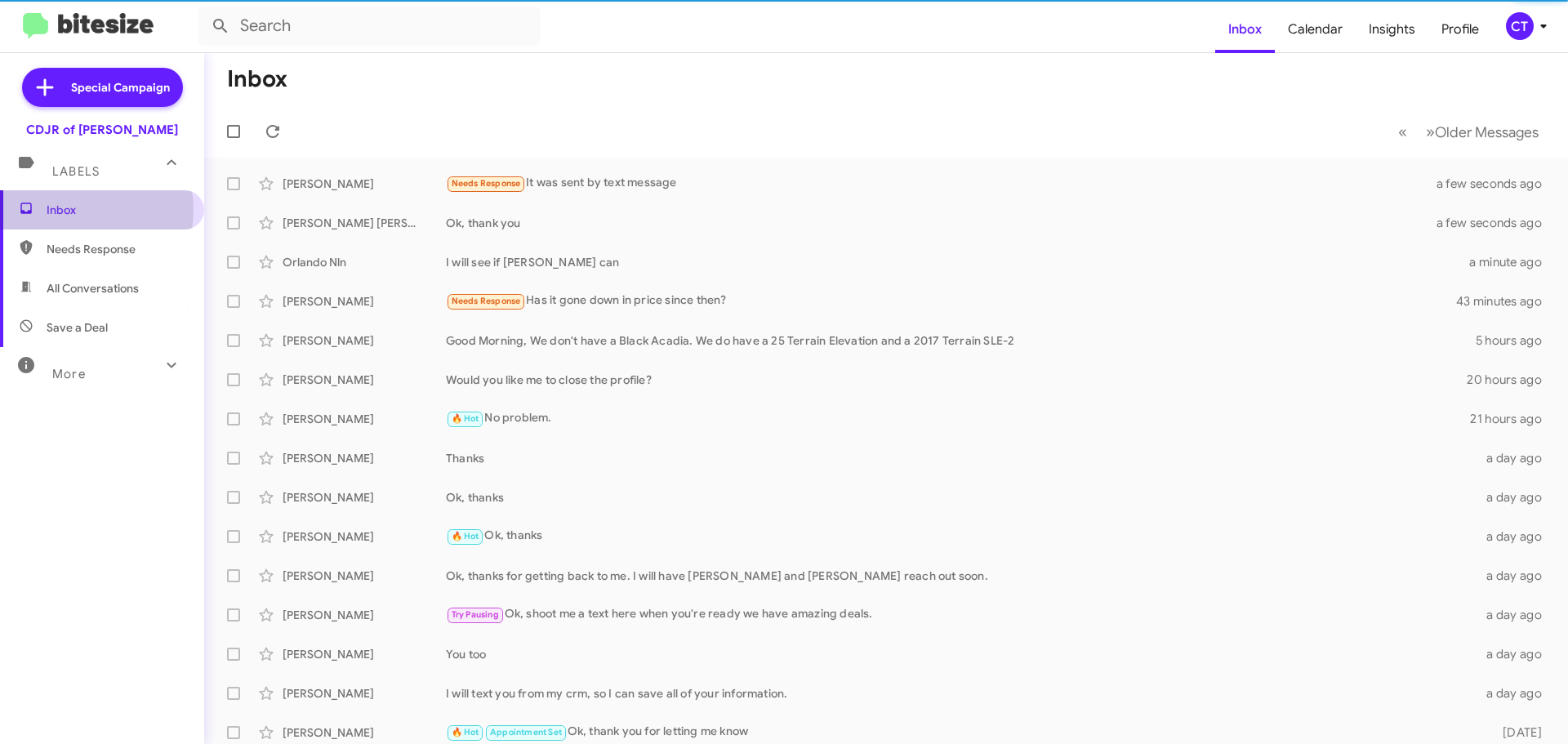
click at [74, 210] on span "Inbox" at bounding box center [116, 209] width 138 height 16
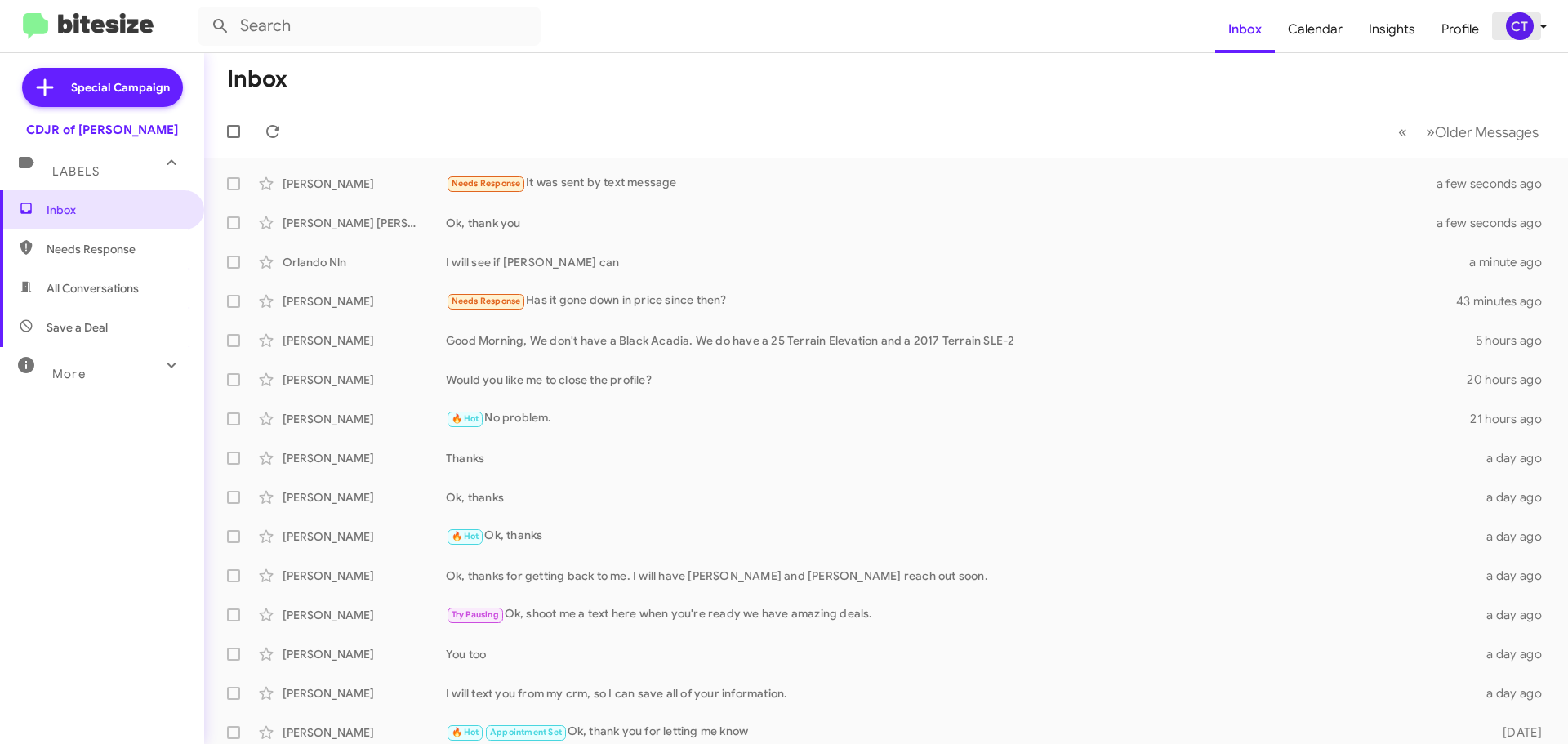
click at [1537, 25] on icon at bounding box center [1543, 26] width 20 height 20
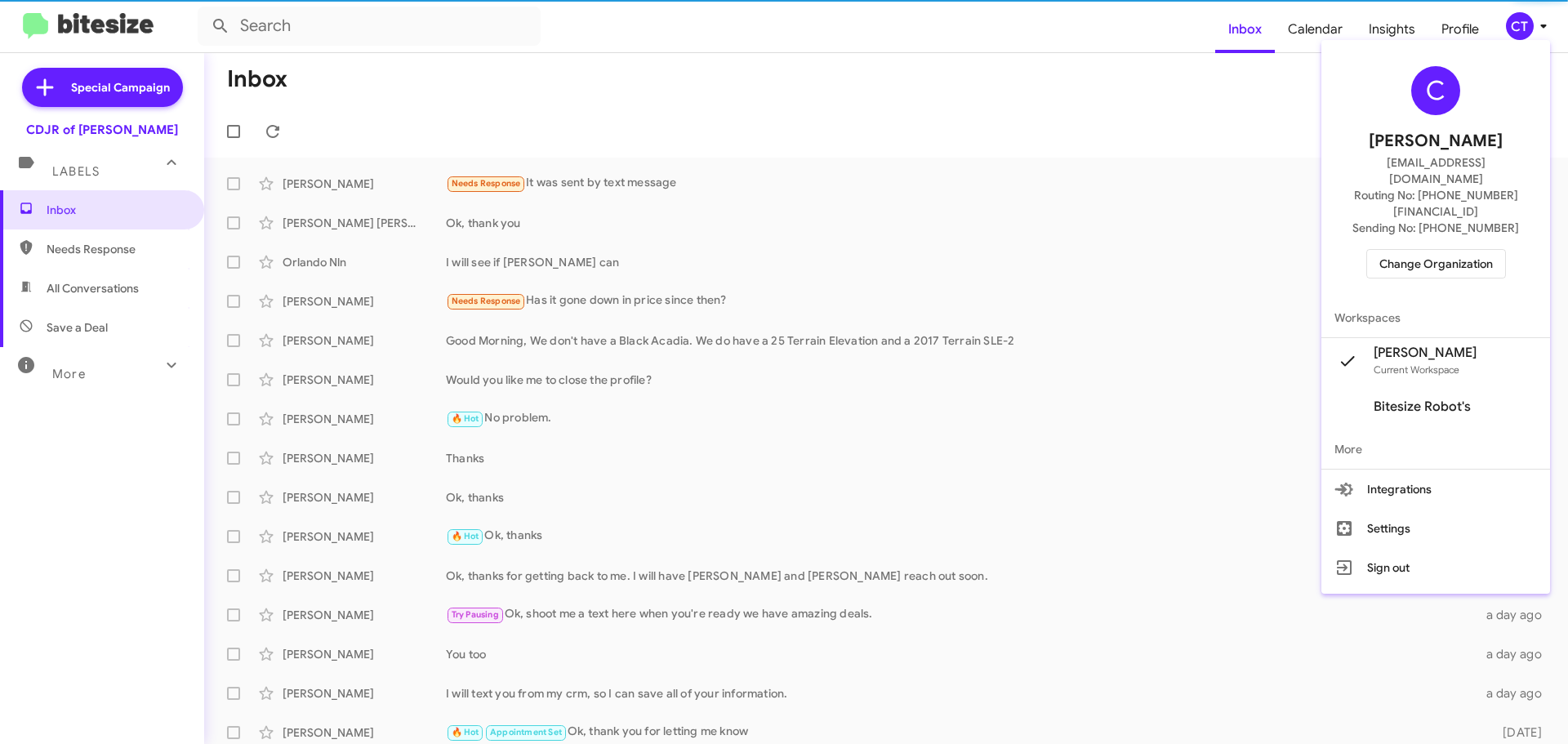
click at [1420, 250] on span "Change Organization" at bounding box center [1435, 264] width 114 height 28
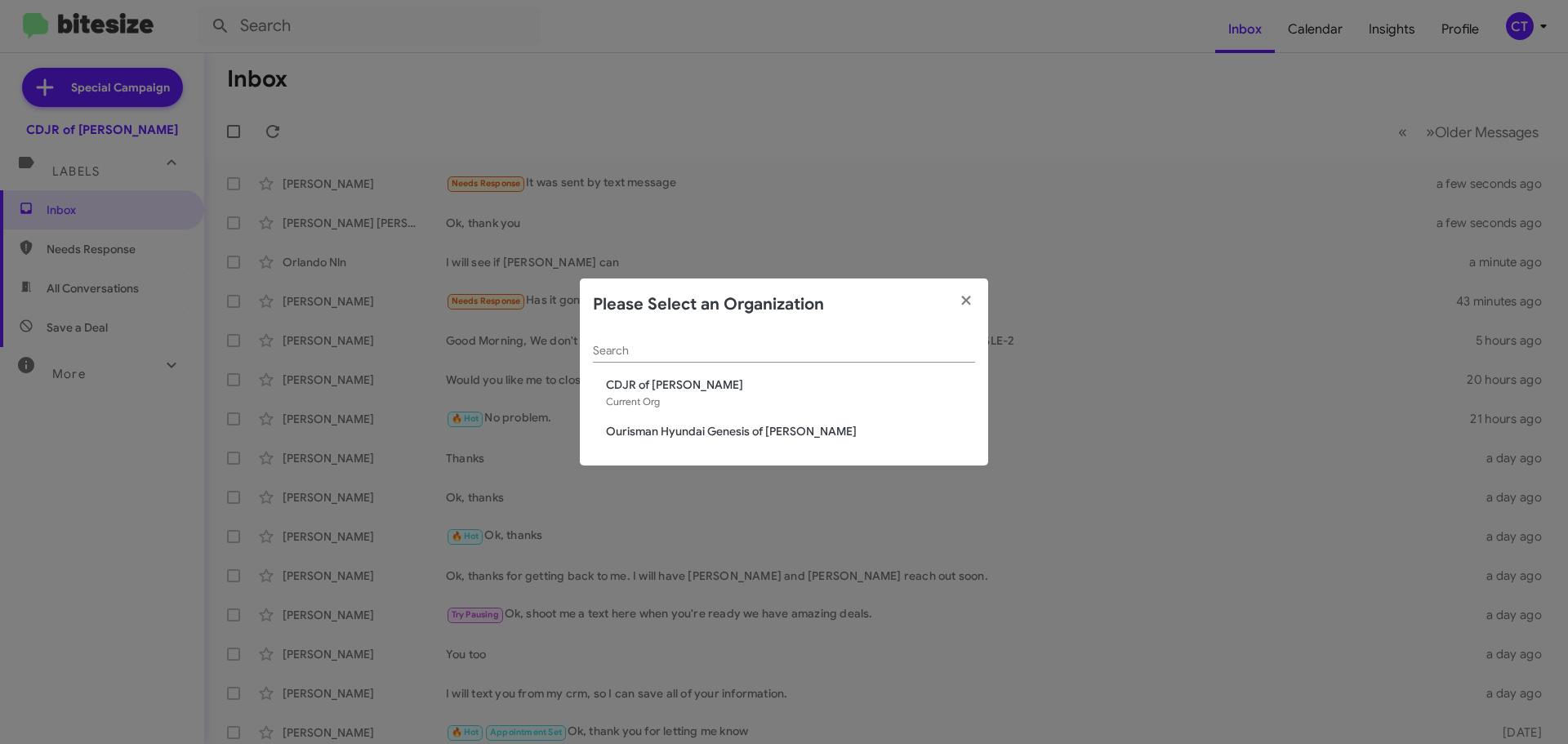
click at [630, 425] on span "Ourisman Hyundai Genesis of [PERSON_NAME]" at bounding box center [791, 431] width 370 height 16
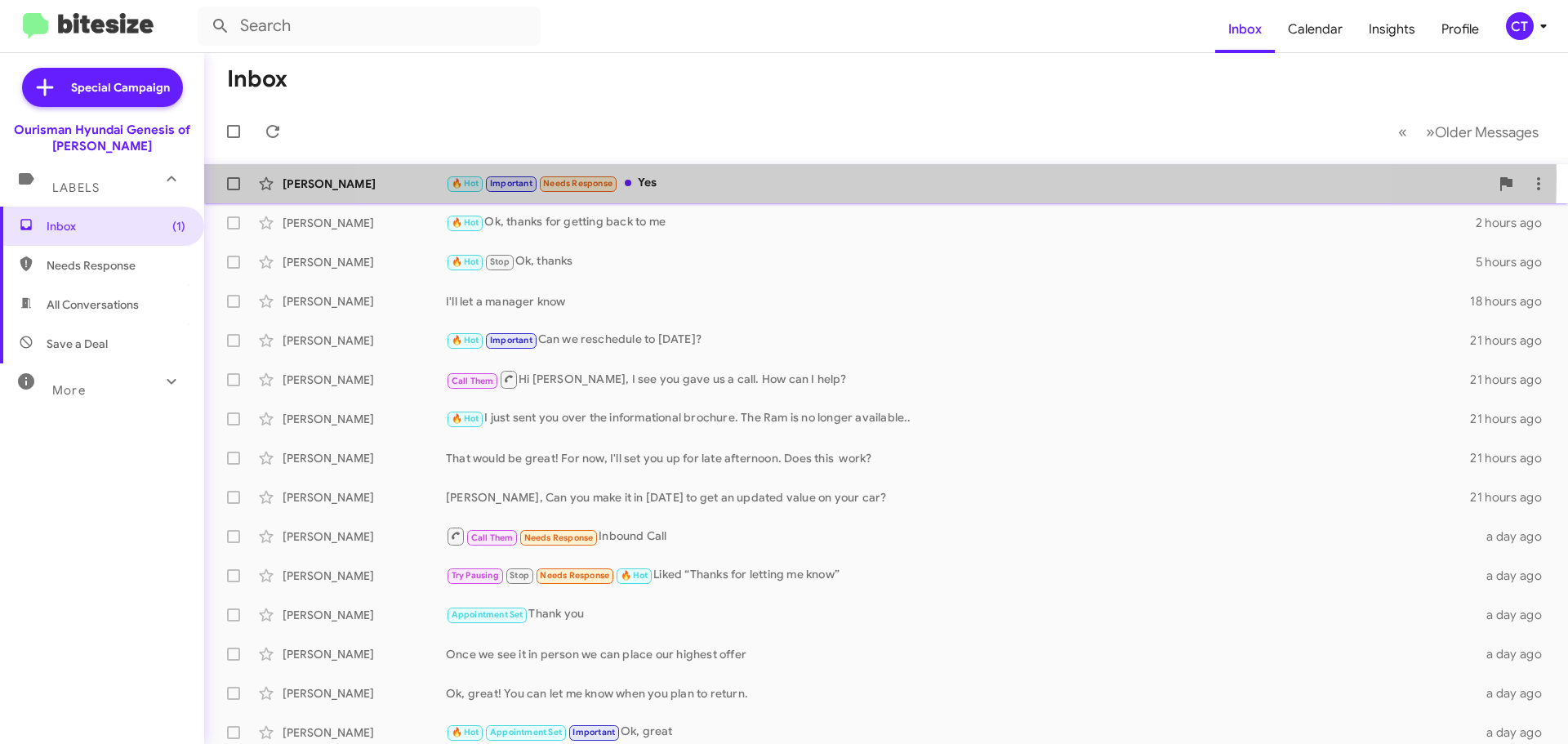
click at [852, 177] on div "🔥 Hot Important Needs Response Yes" at bounding box center [967, 183] width 1044 height 19
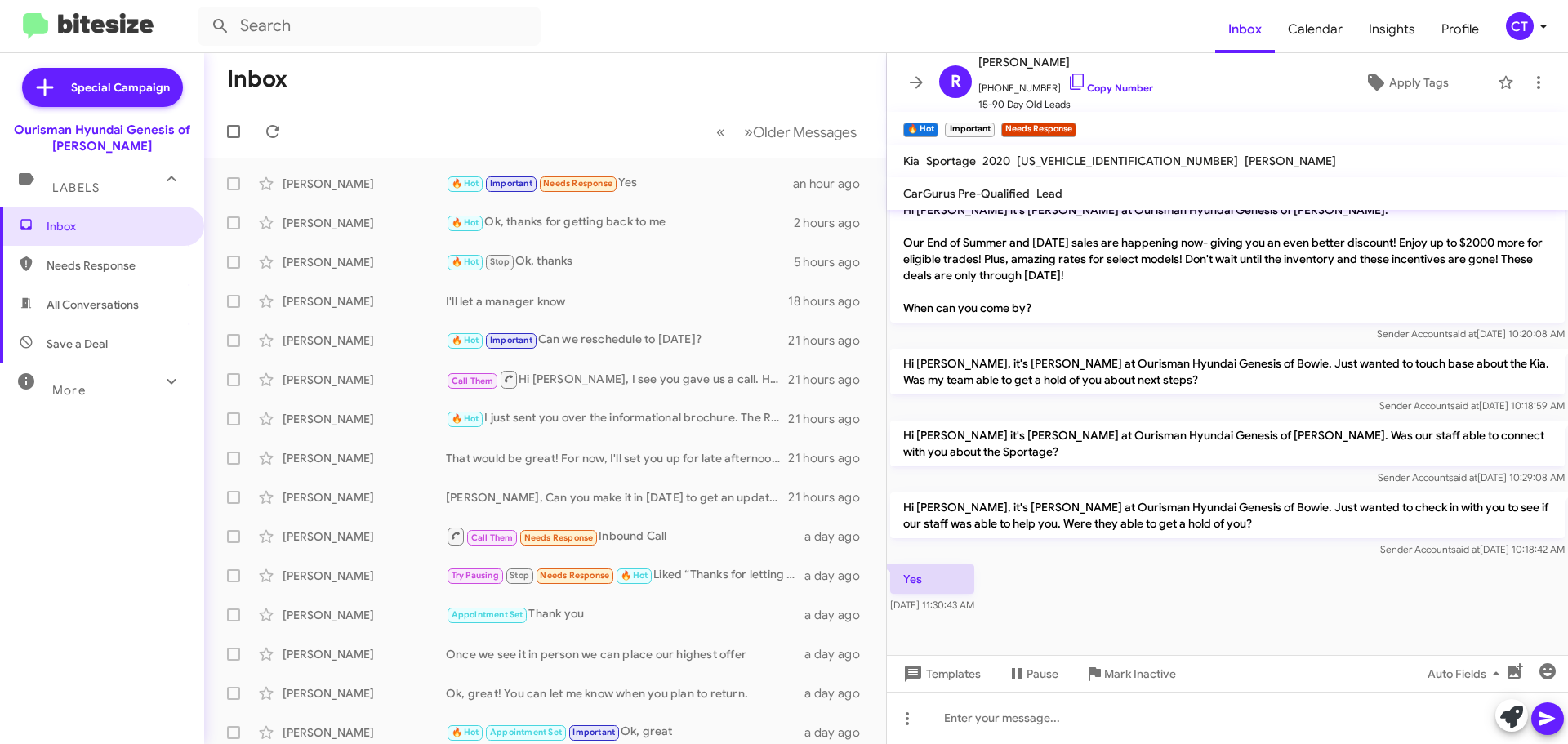
scroll to position [1261, 0]
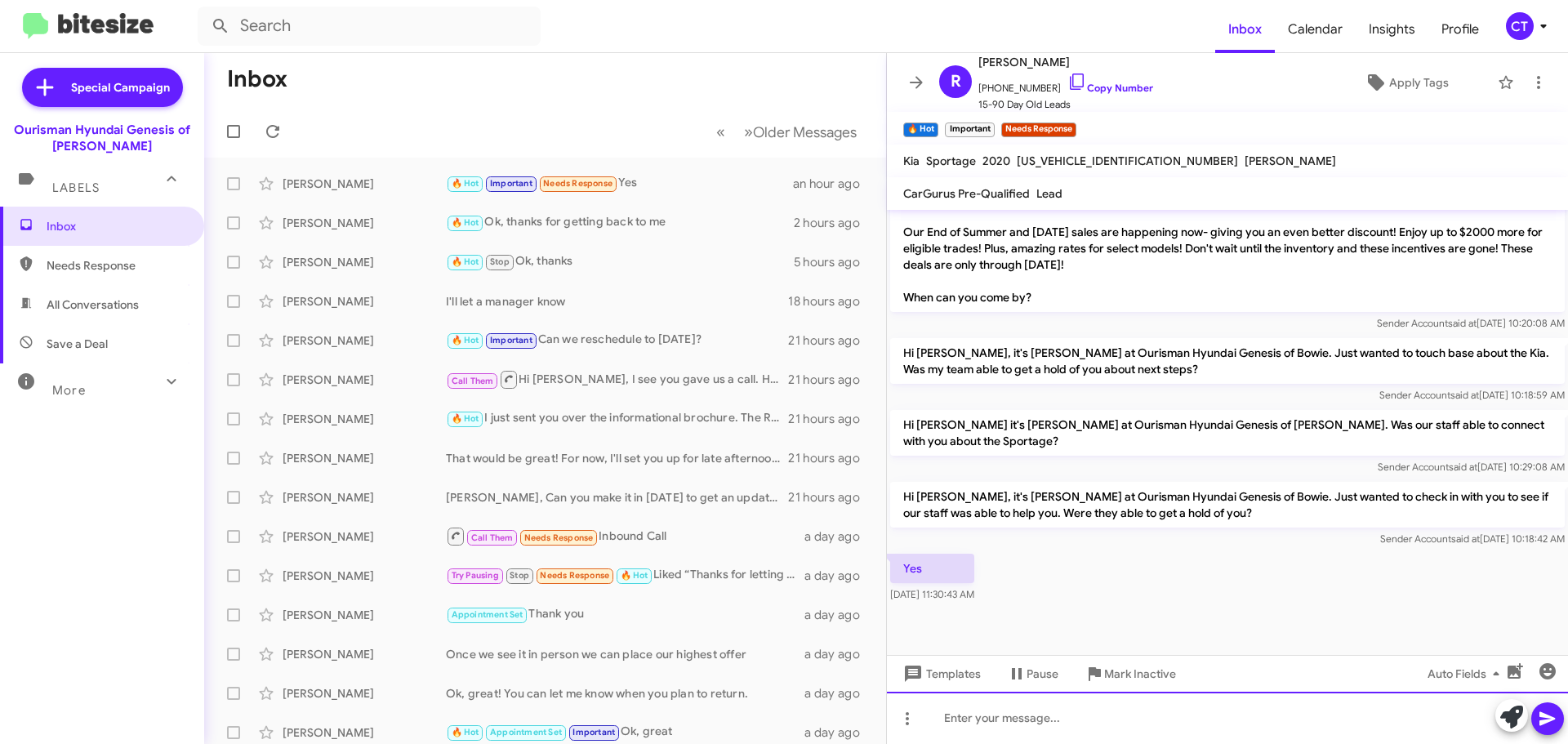
click at [1113, 703] on div at bounding box center [1227, 717] width 681 height 53
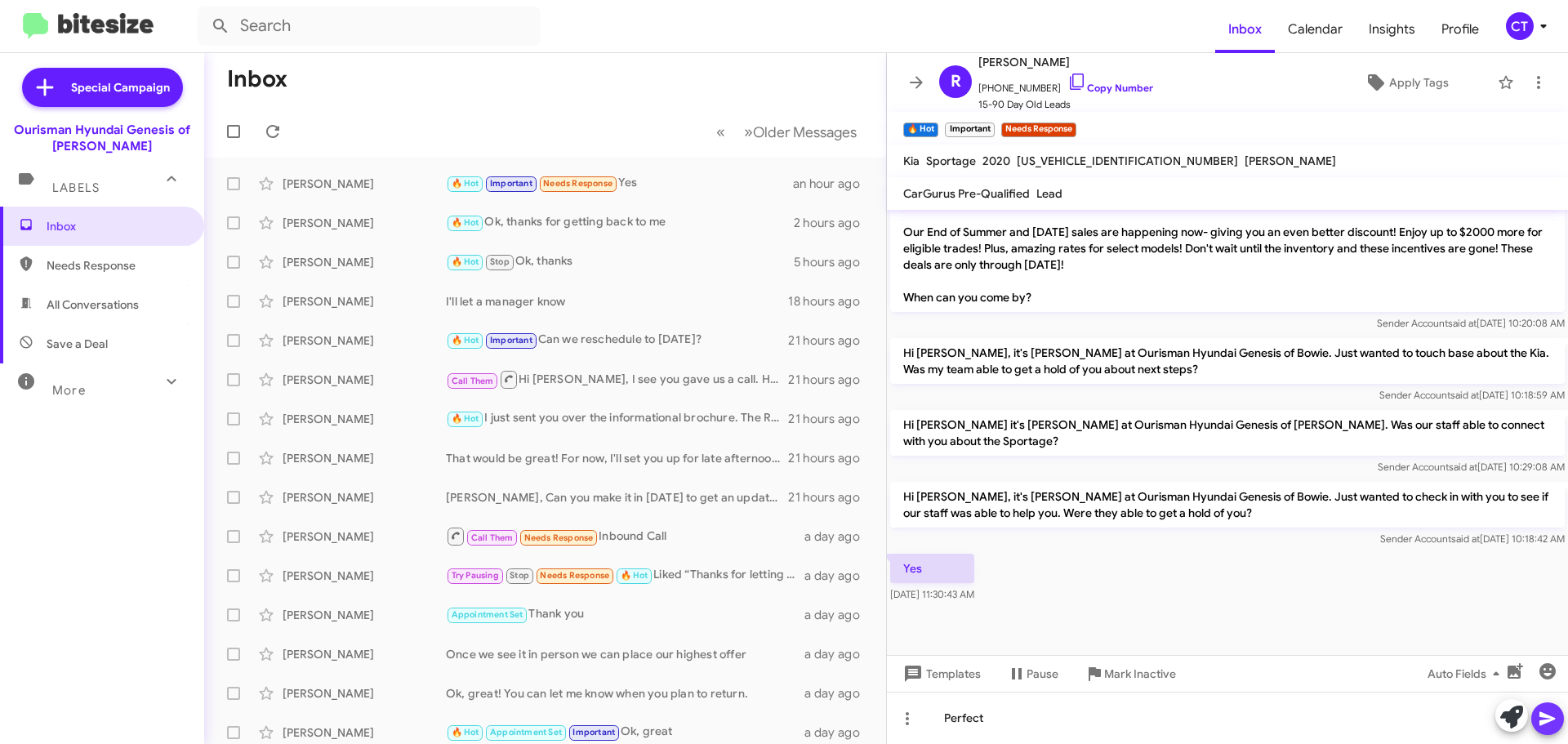
click at [1536, 723] on button at bounding box center [1547, 718] width 32 height 32
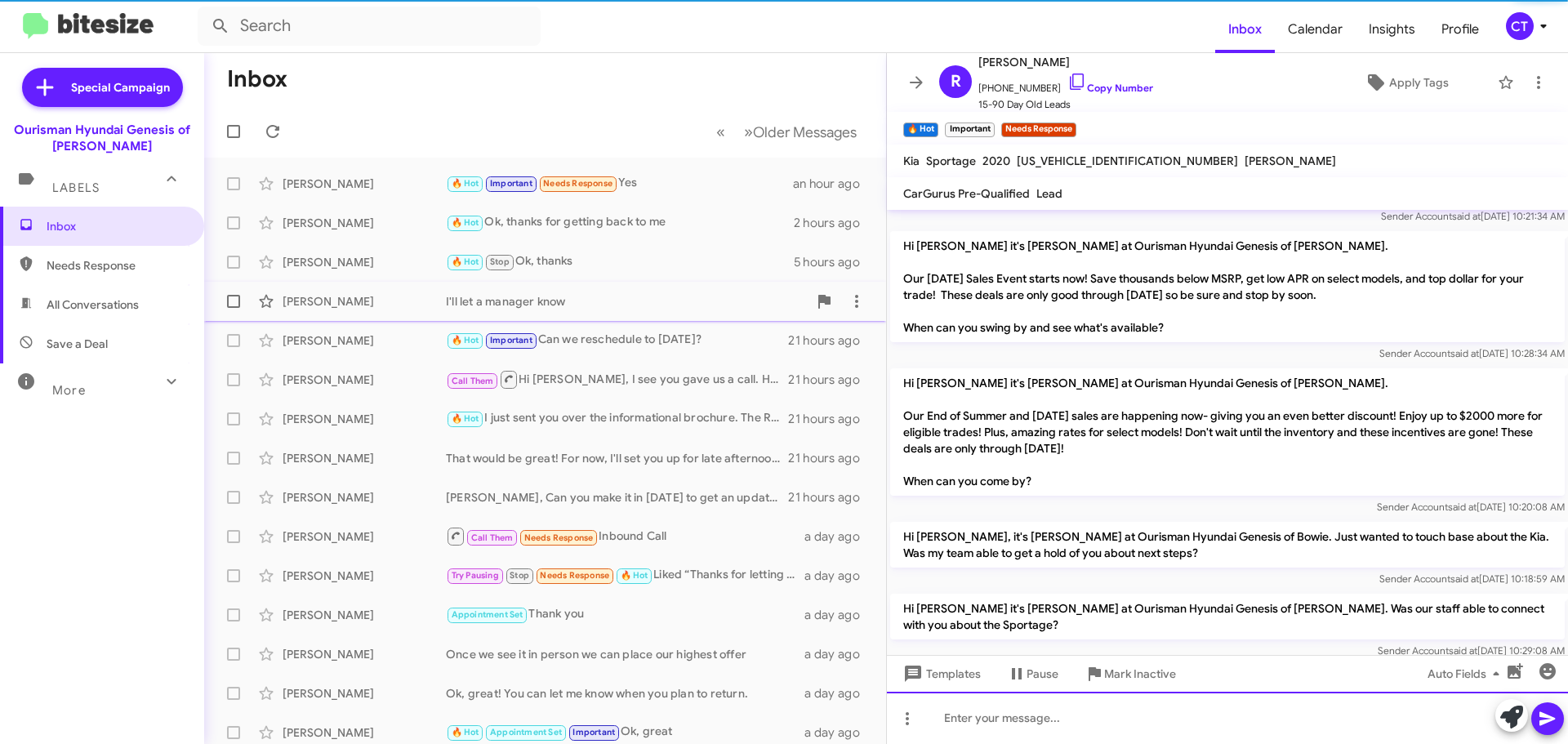
scroll to position [0, 0]
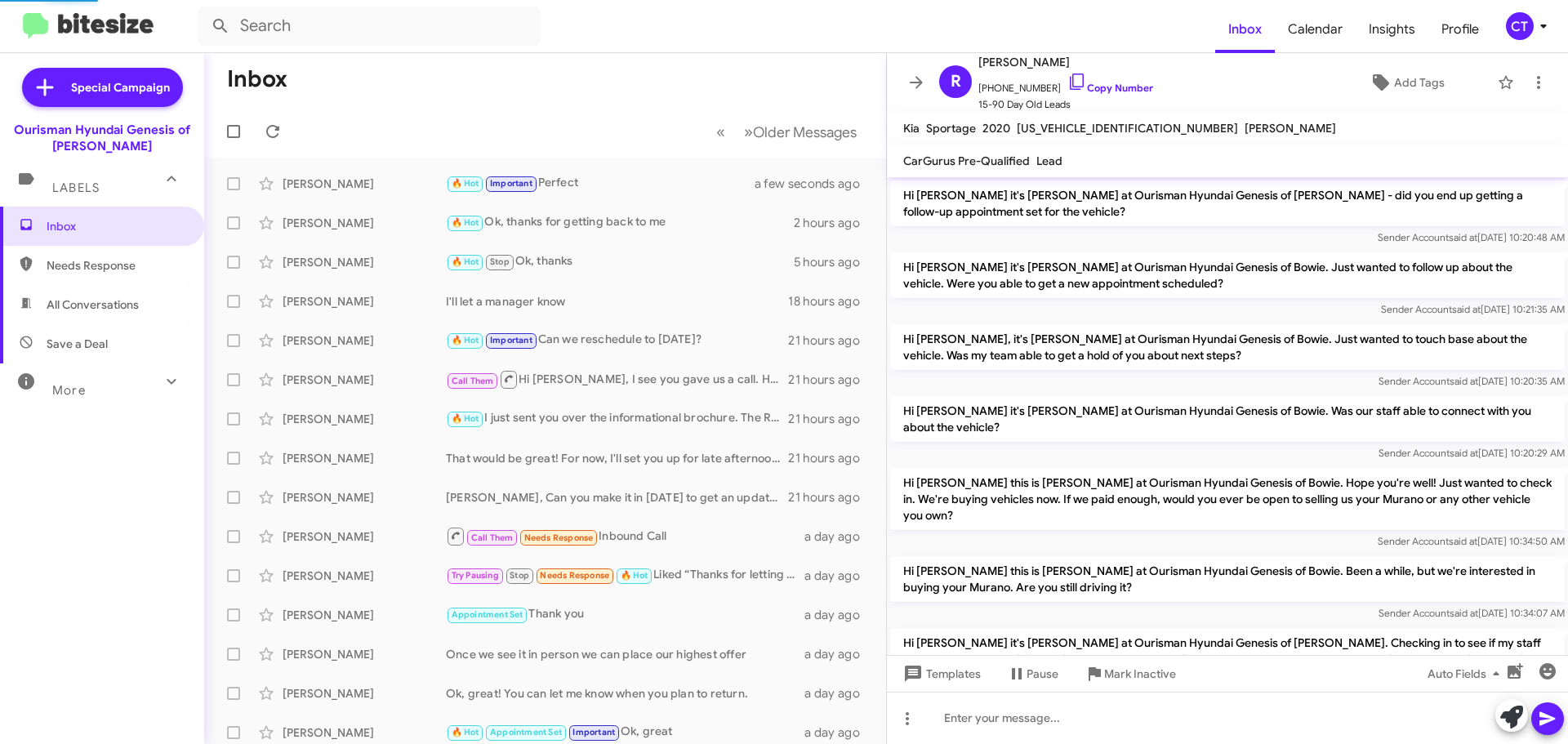
scroll to position [1254, 0]
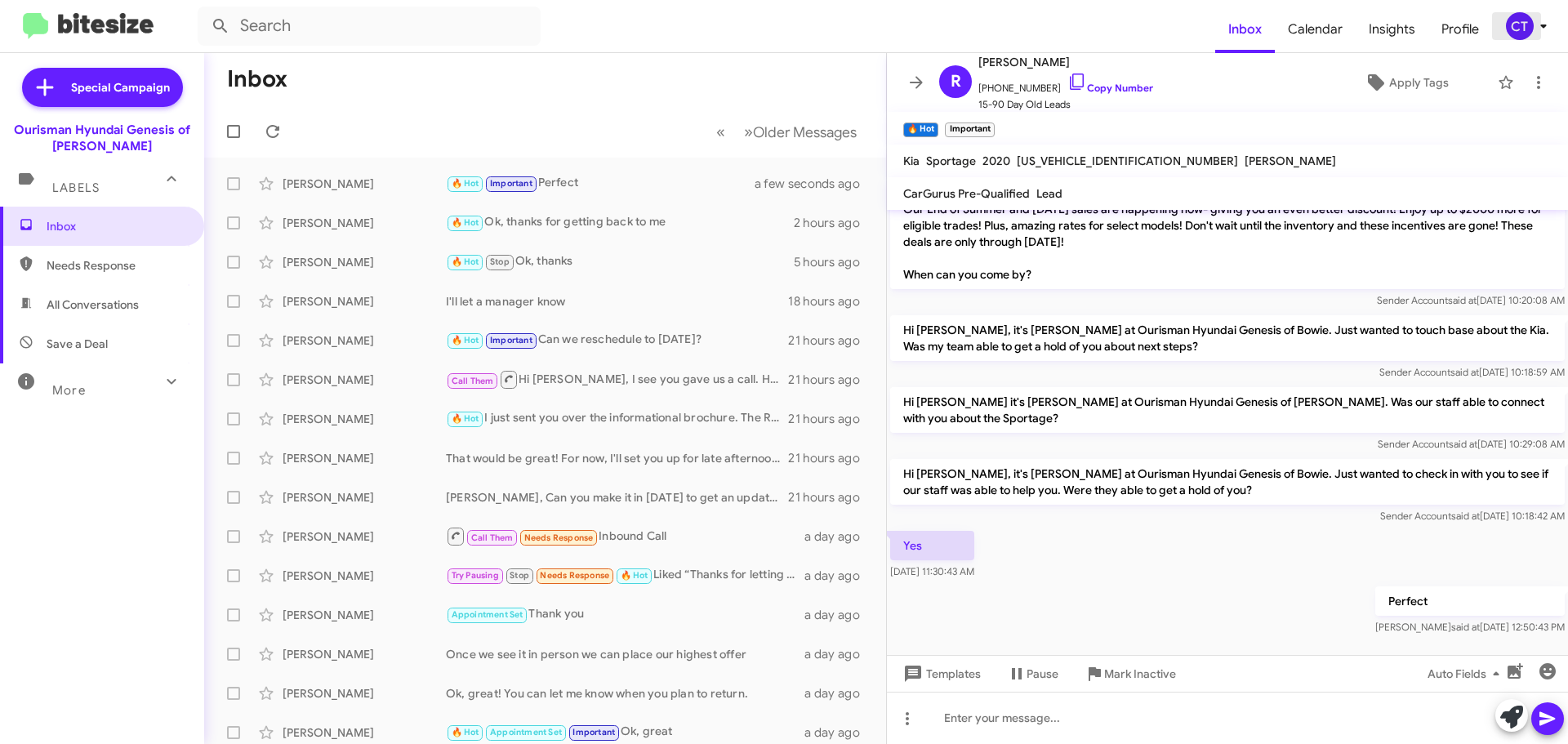
click at [1540, 26] on icon at bounding box center [1543, 26] width 20 height 20
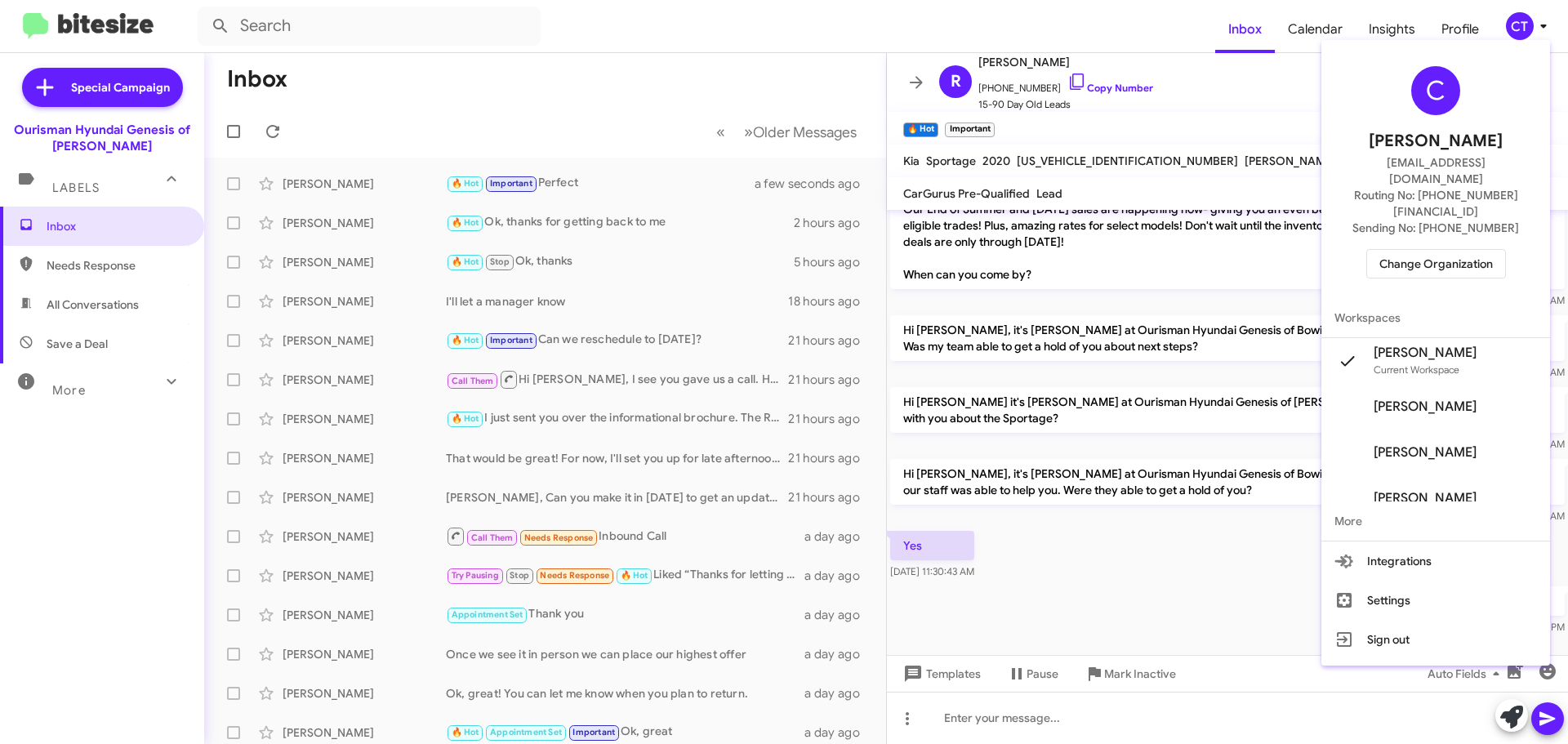
click at [1493, 250] on span "Change Organization" at bounding box center [1435, 264] width 114 height 28
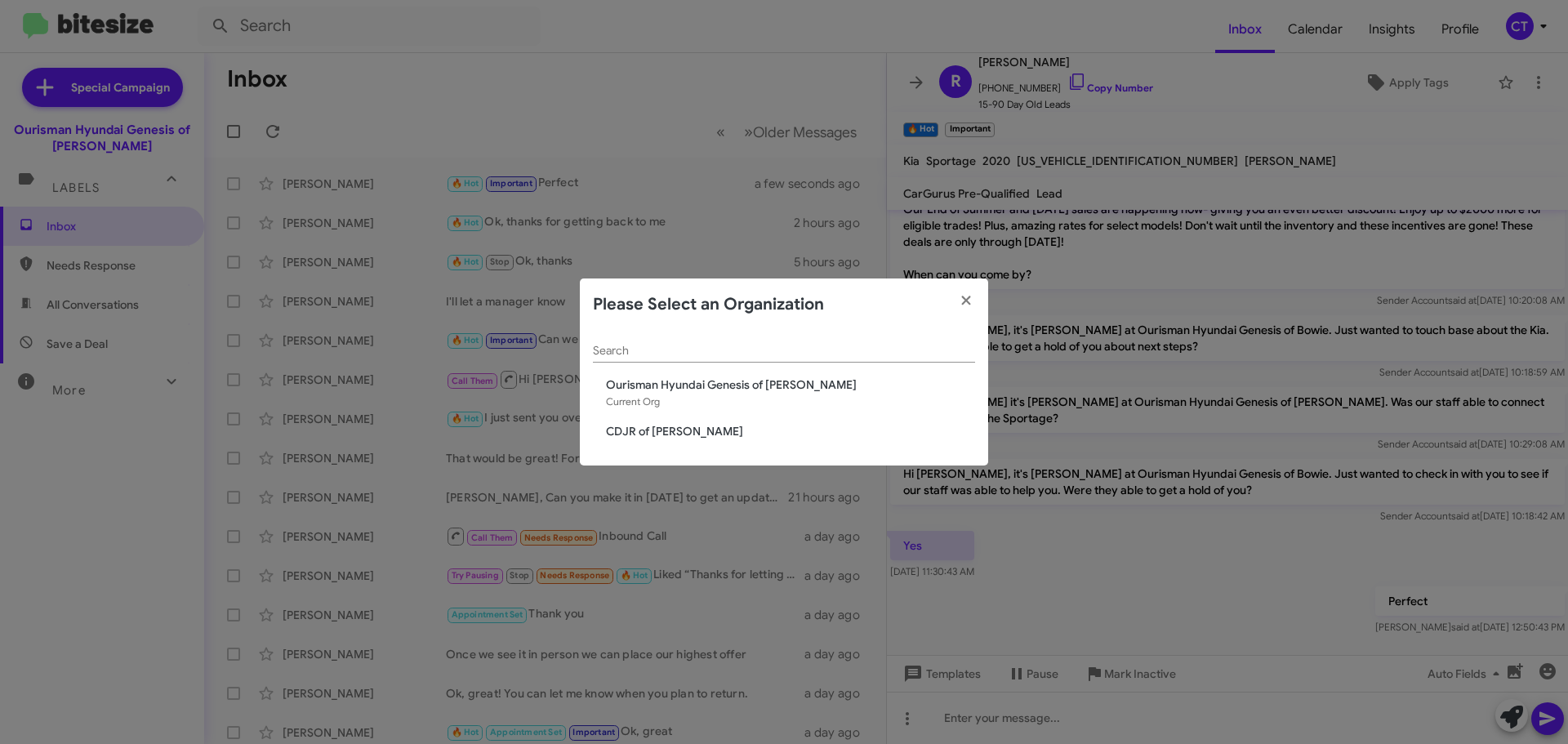
click at [663, 429] on span "CDJR of Bowie" at bounding box center [791, 431] width 370 height 16
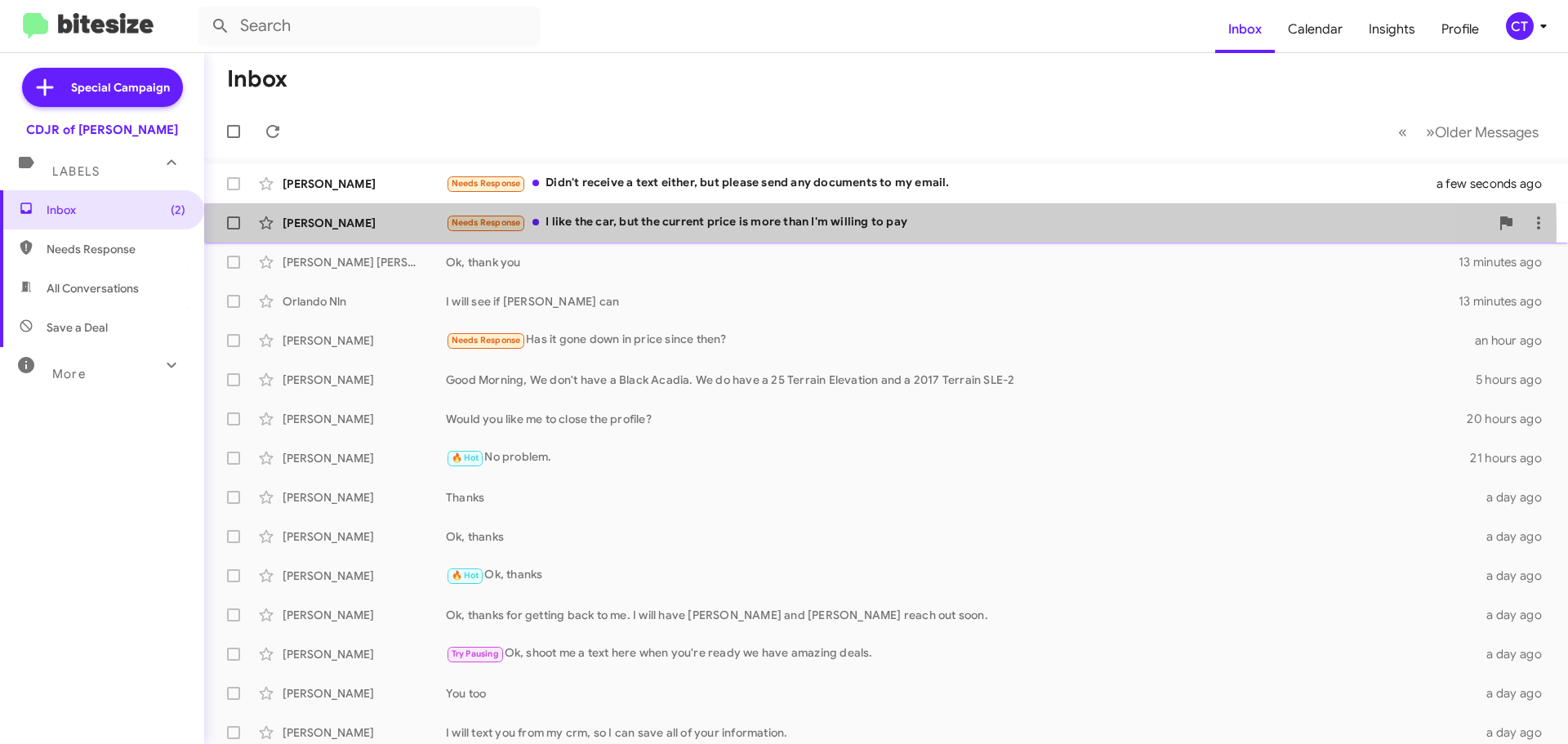
click at [780, 230] on div "Needs Response I like the car, but the current price is more than I'm willing t…" at bounding box center [967, 223] width 1044 height 19
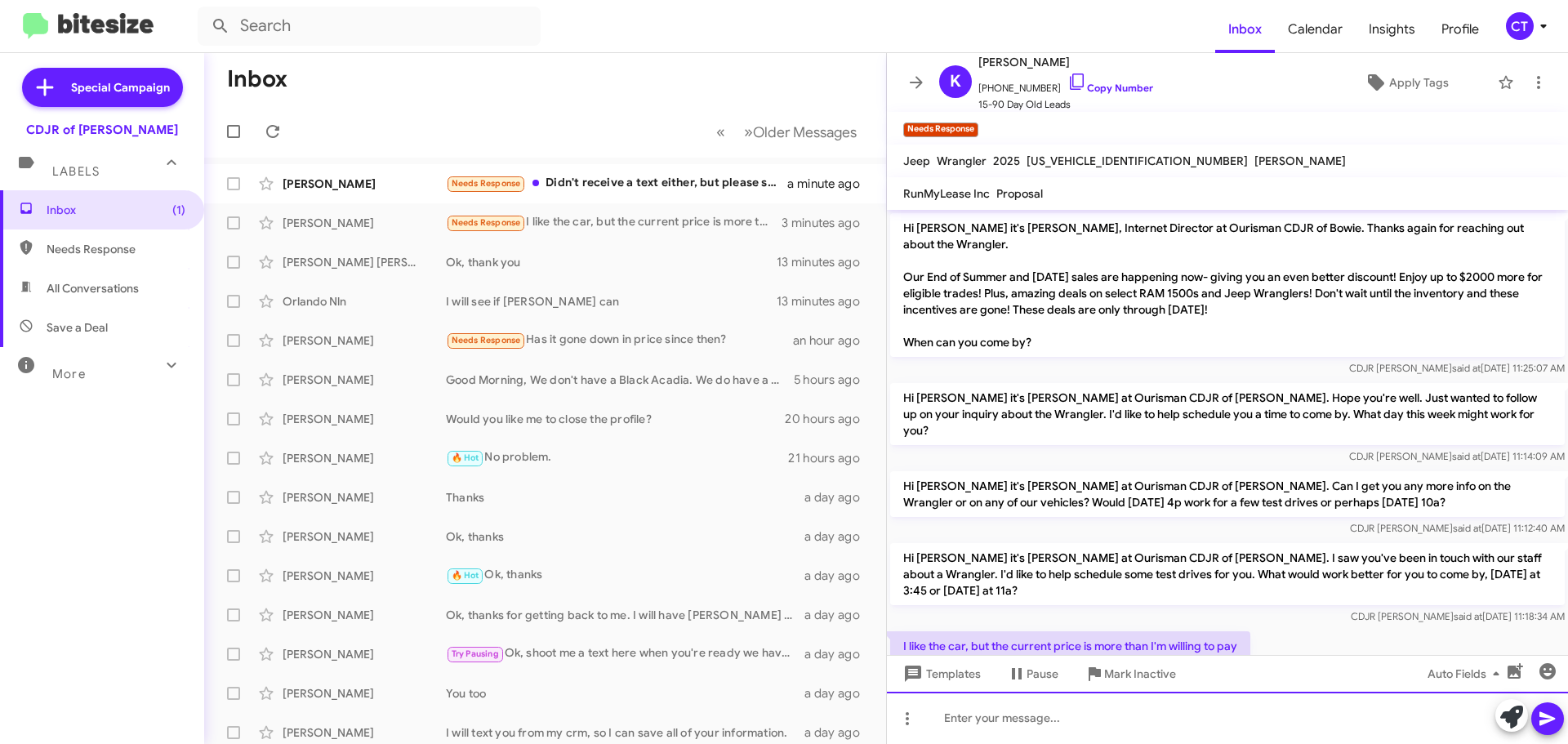
drag, startPoint x: 1009, startPoint y: 743, endPoint x: 1001, endPoint y: 737, distance: 10.0
click at [1006, 742] on div at bounding box center [1227, 717] width 681 height 53
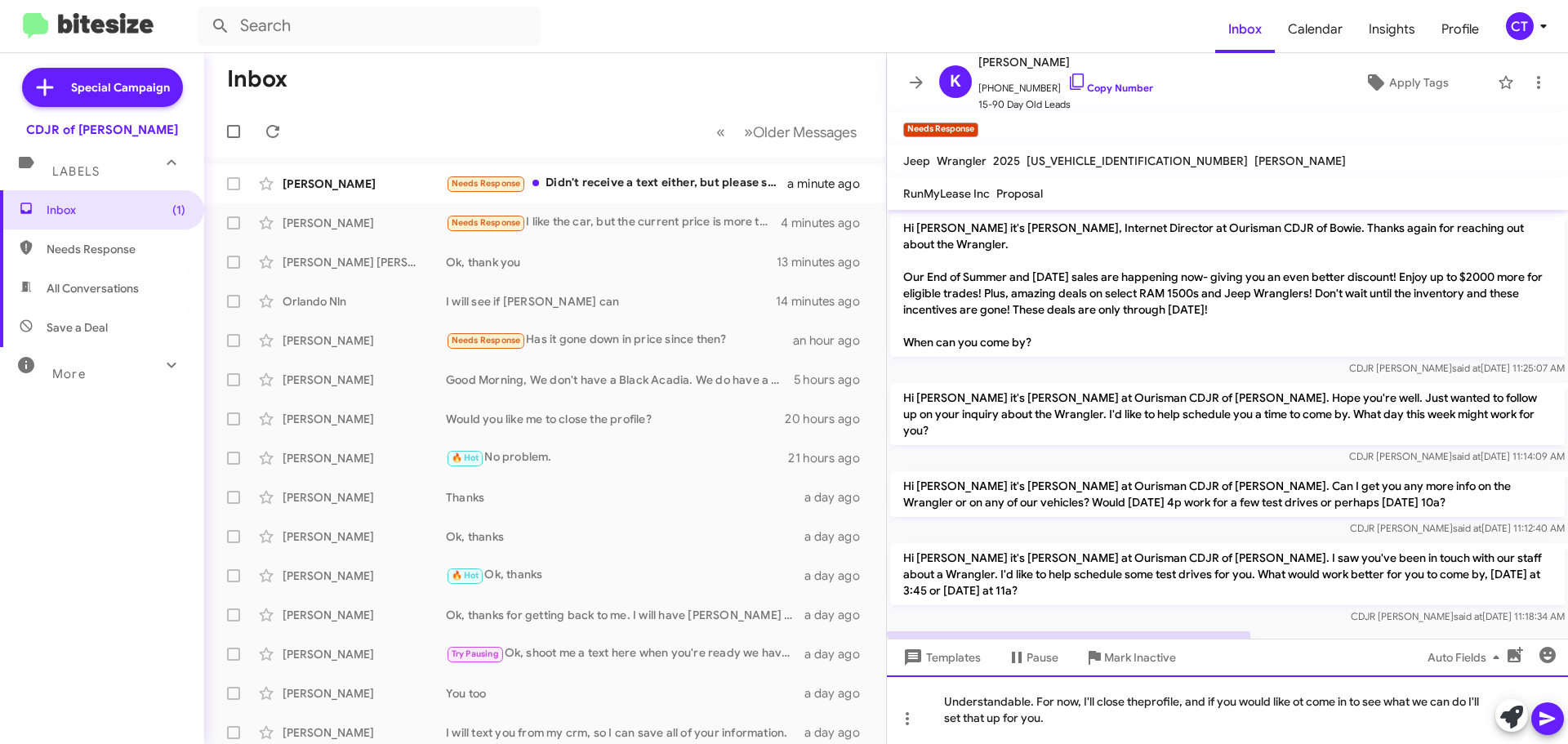
click at [1143, 702] on div "Understandable. For now, I'll close theprofile, and if you would like ot come i…" at bounding box center [1227, 710] width 681 height 69
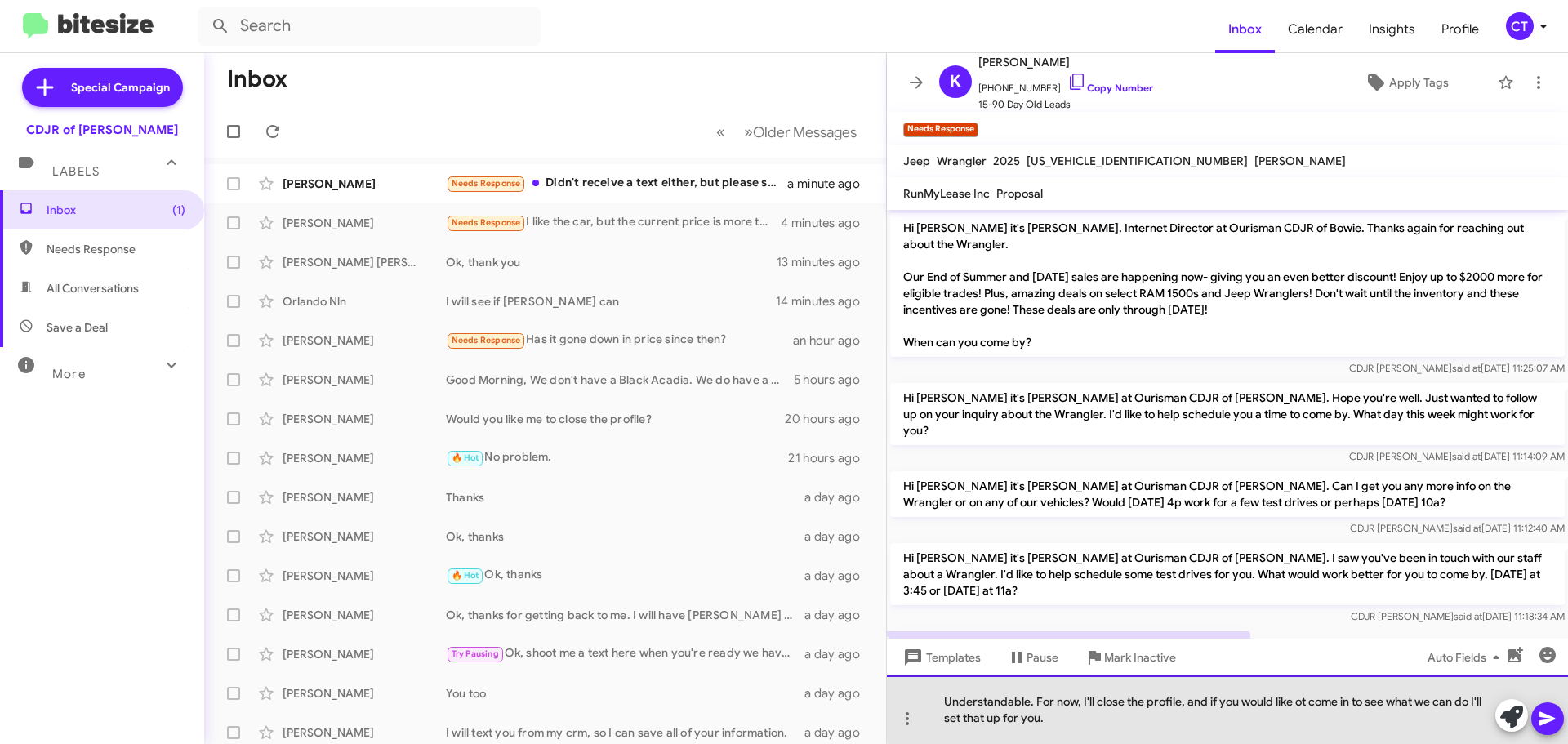
drag, startPoint x: 1304, startPoint y: 703, endPoint x: 1315, endPoint y: 736, distance: 34.8
click at [1303, 703] on div "Understandable. For now, I'll close the profile, and if you would like ot come …" at bounding box center [1227, 710] width 681 height 69
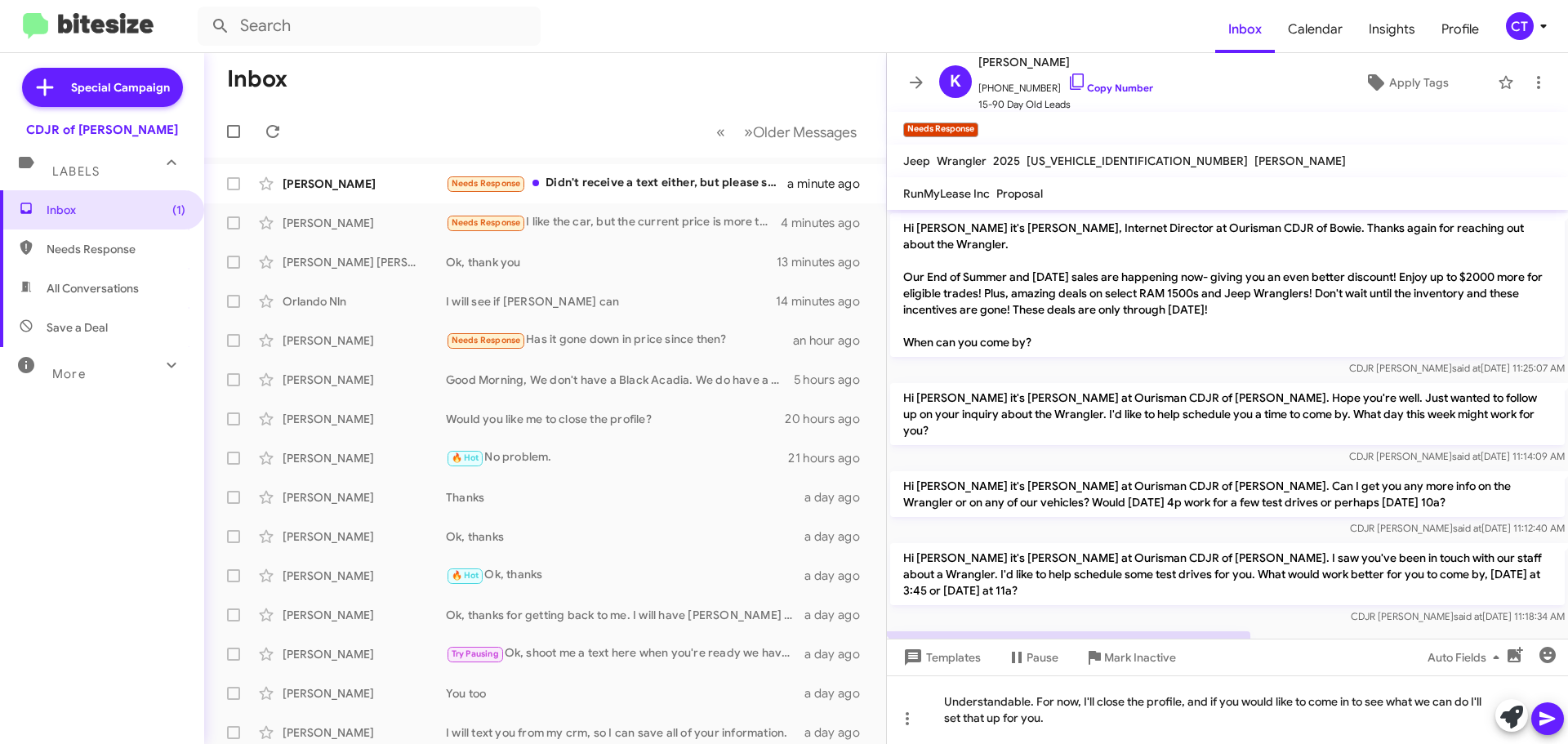
click at [1549, 719] on icon at bounding box center [1547, 719] width 15 height 14
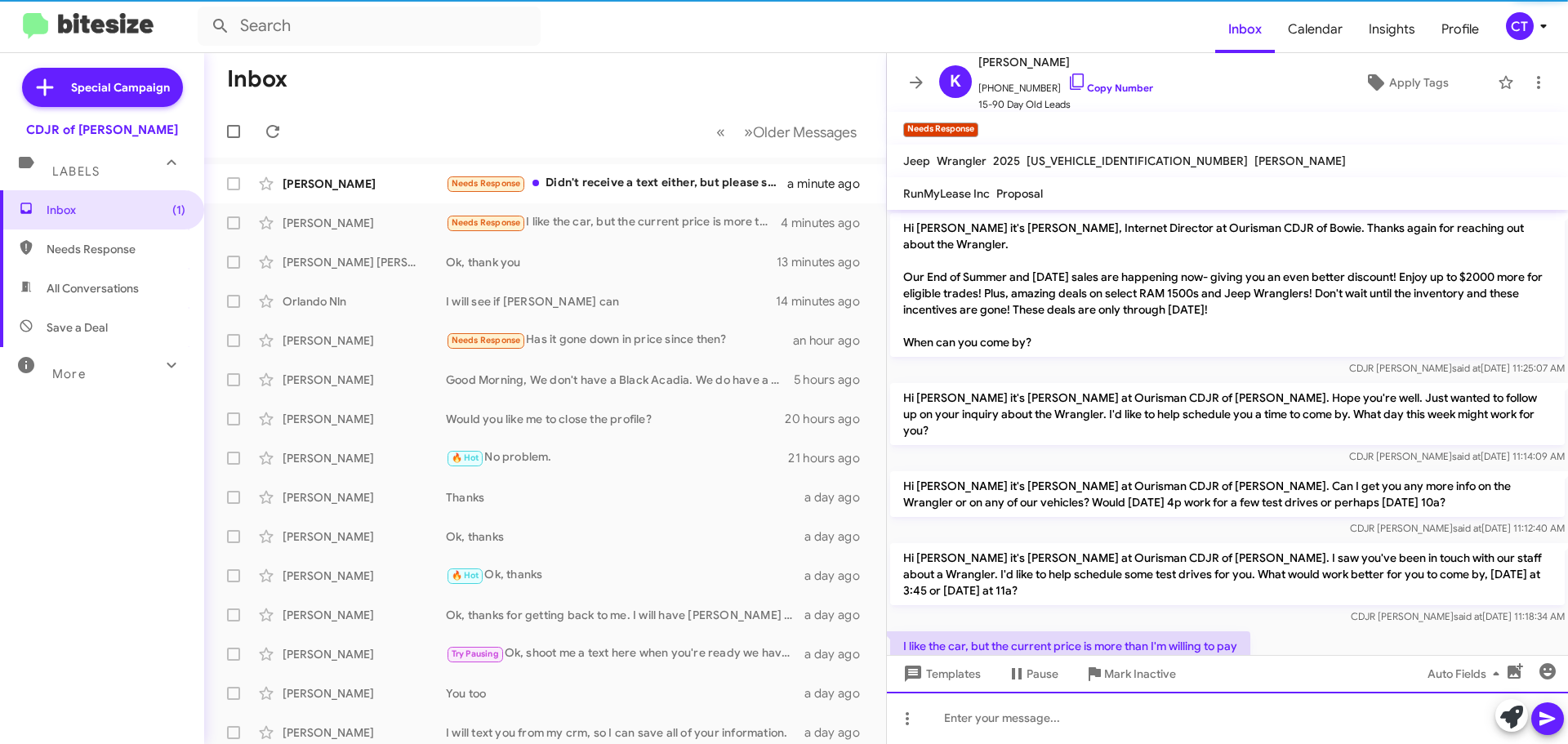
scroll to position [93, 0]
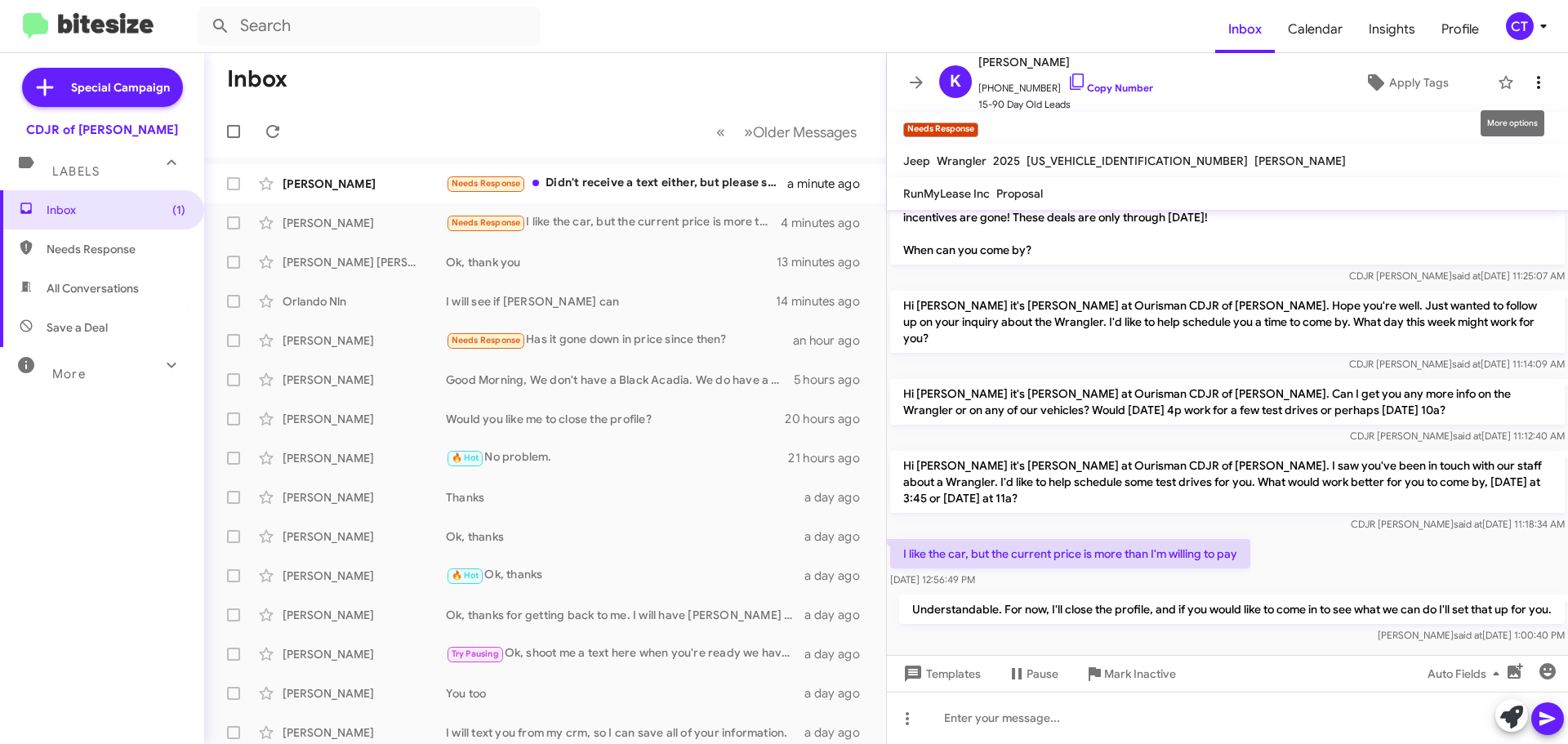
click at [1531, 75] on icon at bounding box center [1538, 82] width 20 height 20
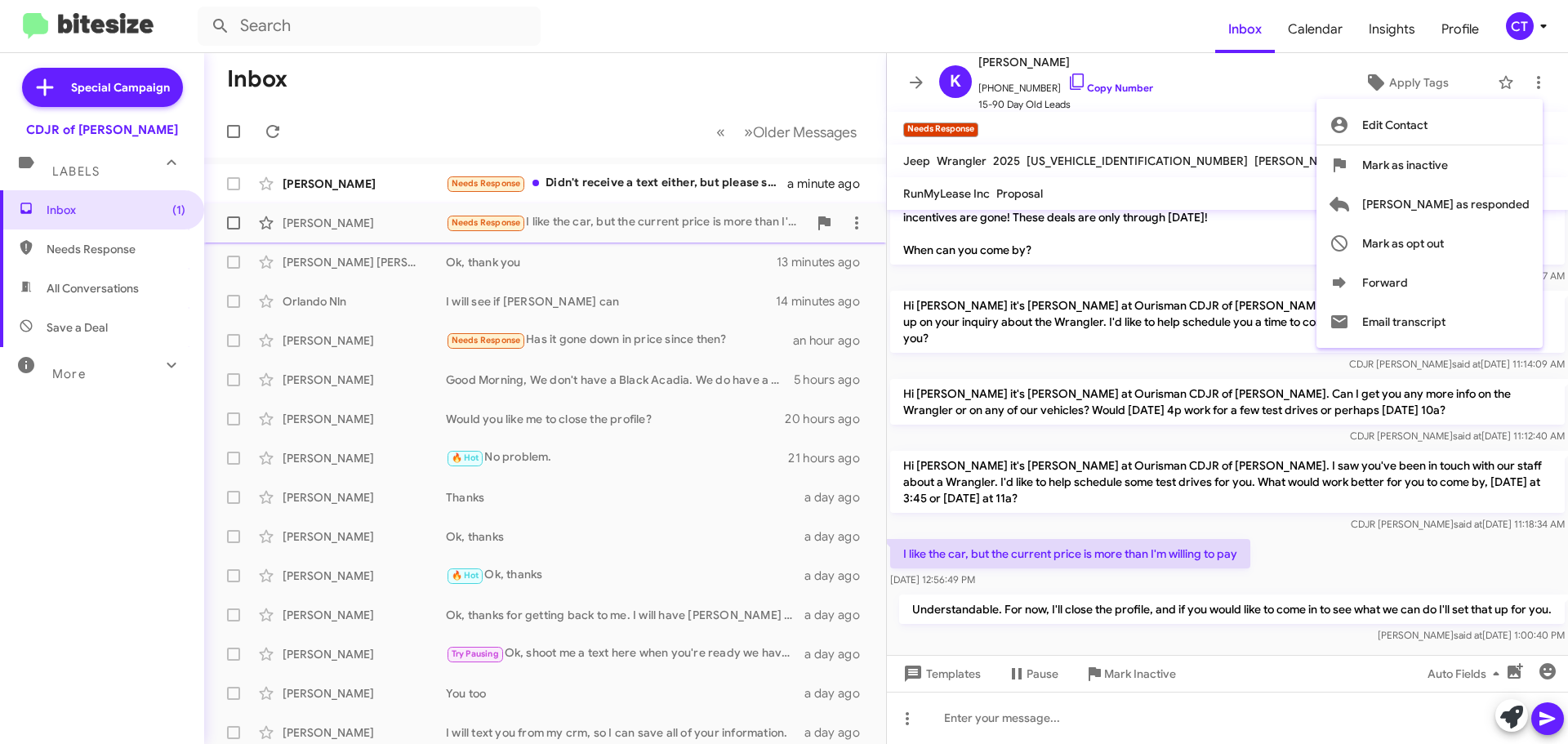
drag, startPoint x: 1473, startPoint y: 195, endPoint x: 1163, endPoint y: 238, distance: 313.0
click at [1472, 195] on span "[PERSON_NAME] as responded" at bounding box center [1445, 203] width 167 height 39
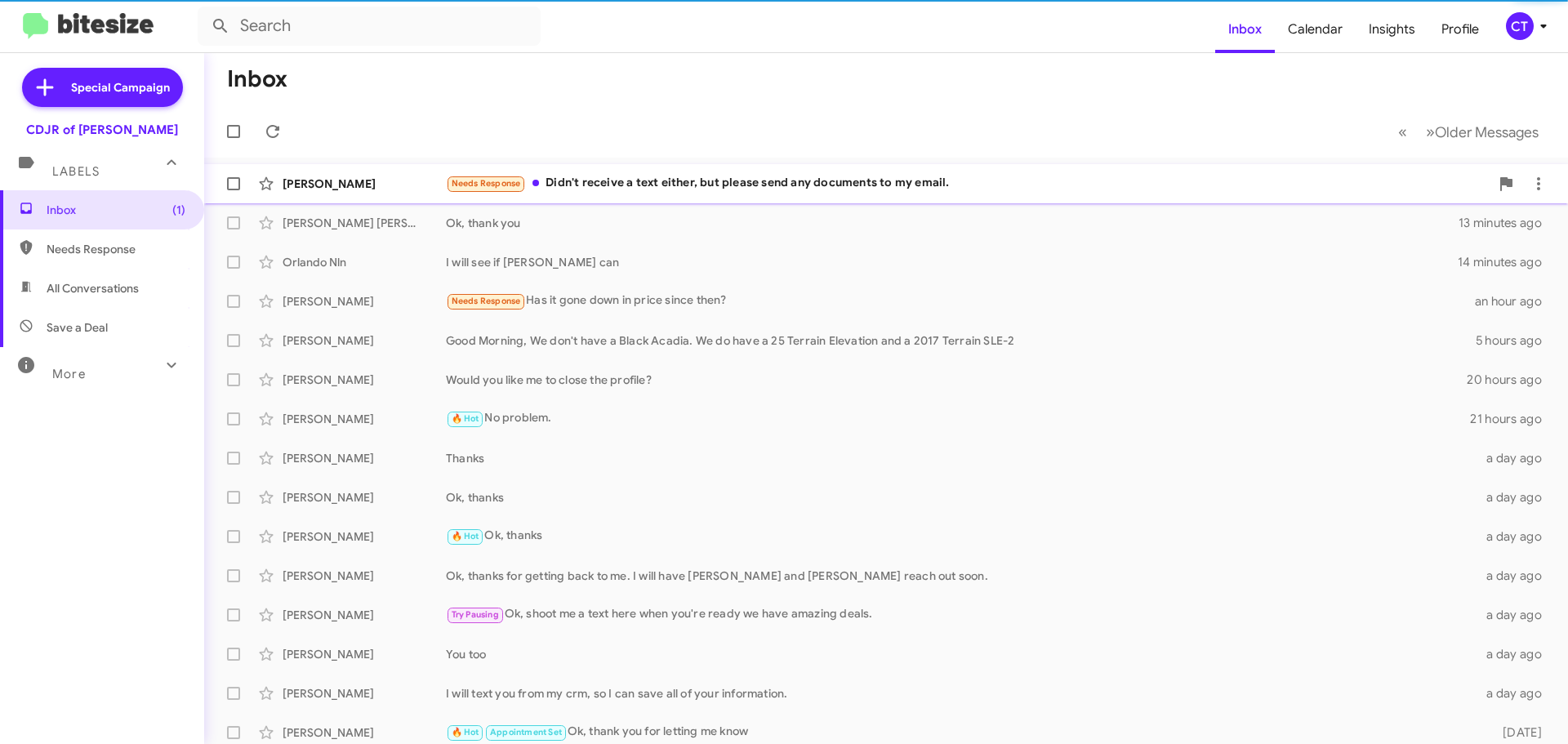
click at [667, 202] on span "[PERSON_NAME] Needs Response Didn't receive a text either, but please send any …" at bounding box center [886, 183] width 1364 height 39
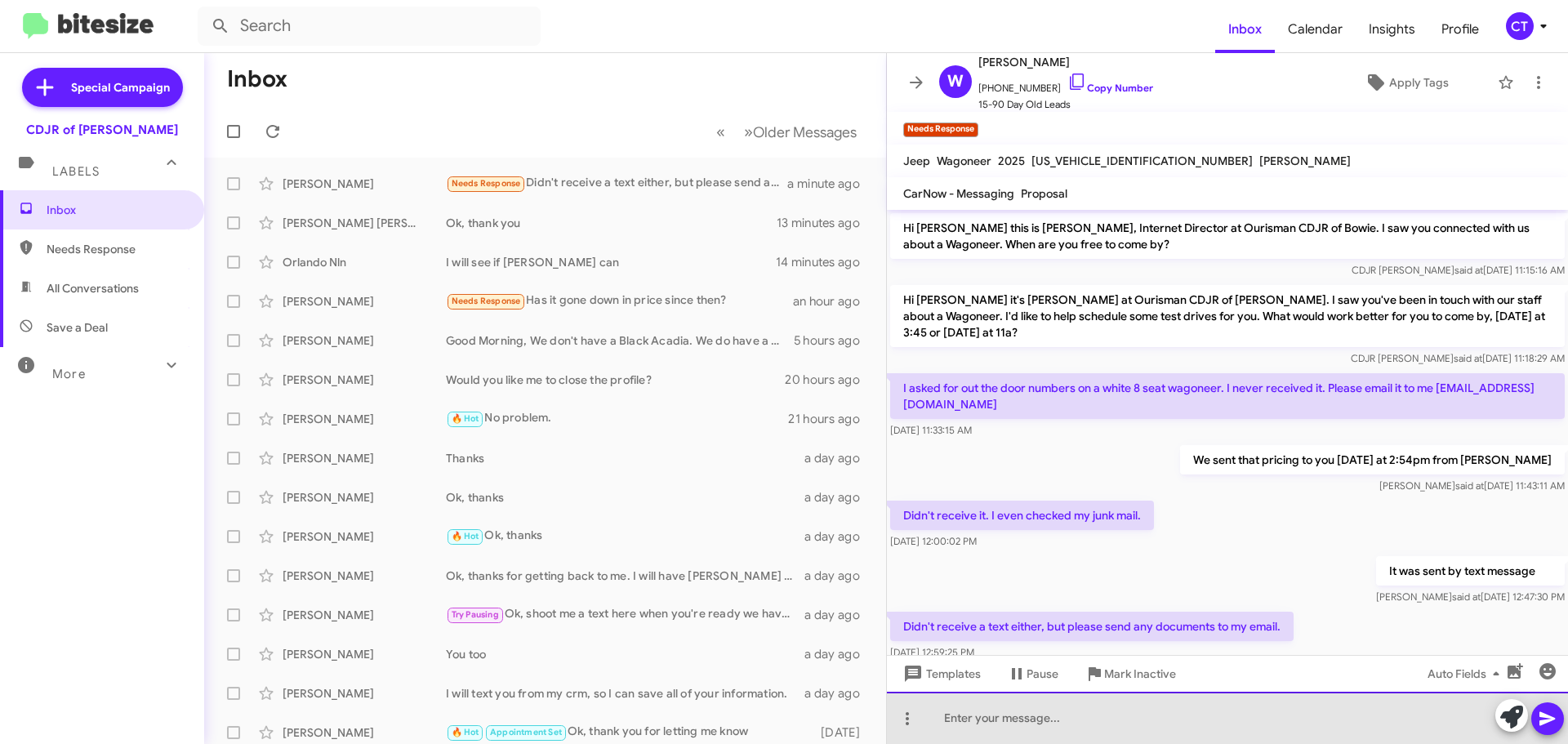
click at [979, 716] on div at bounding box center [1227, 717] width 681 height 53
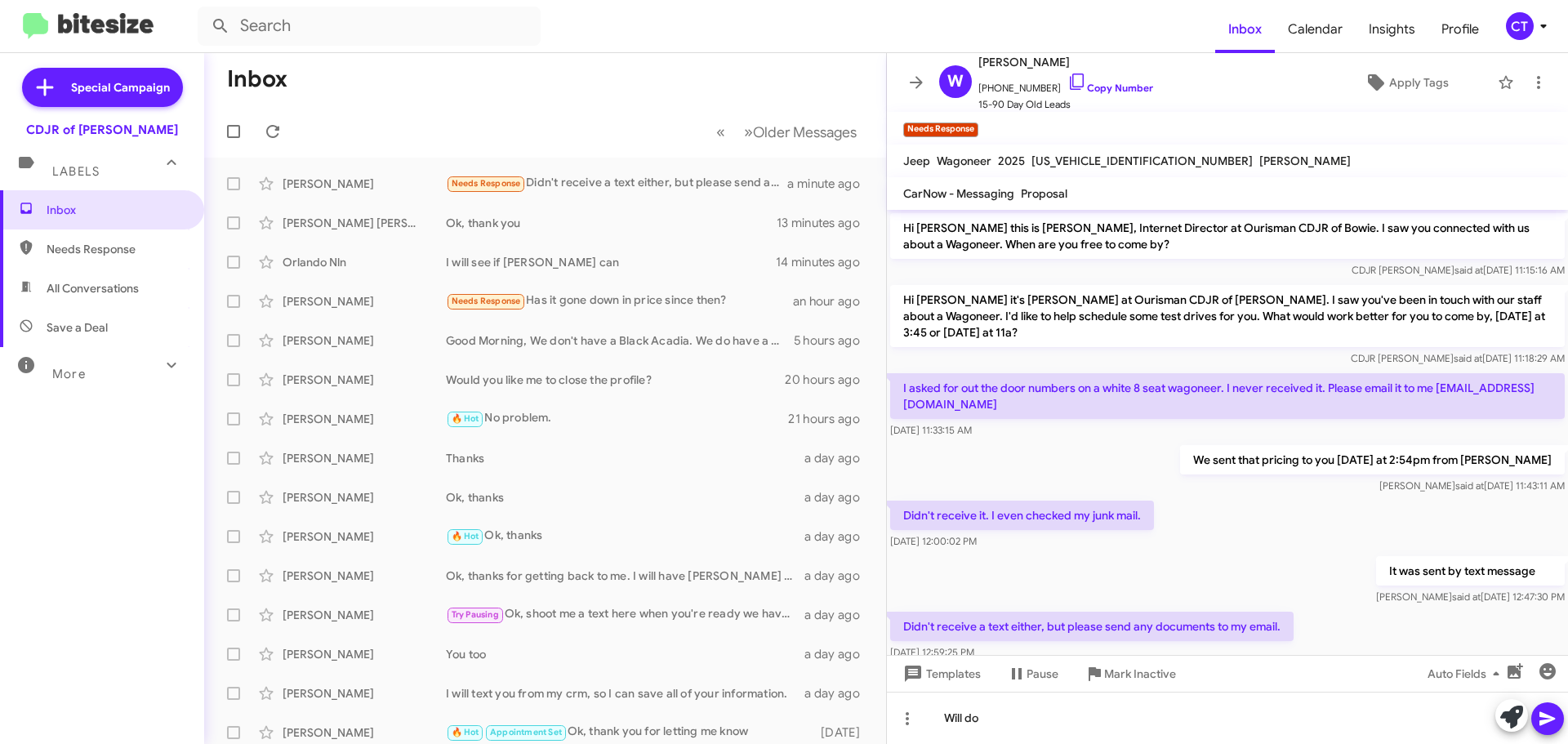
click at [1536, 718] on button at bounding box center [1547, 718] width 32 height 32
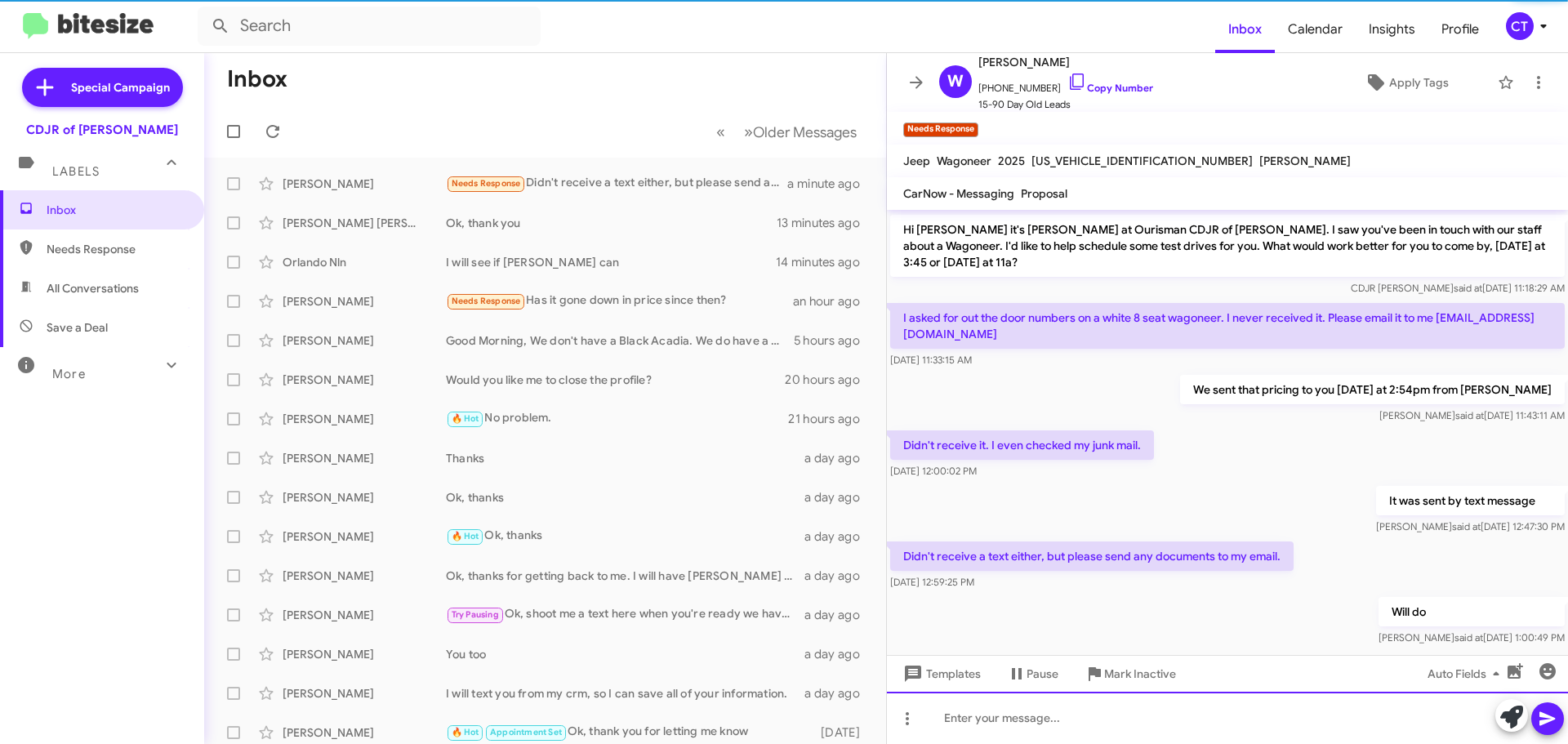
scroll to position [81, 0]
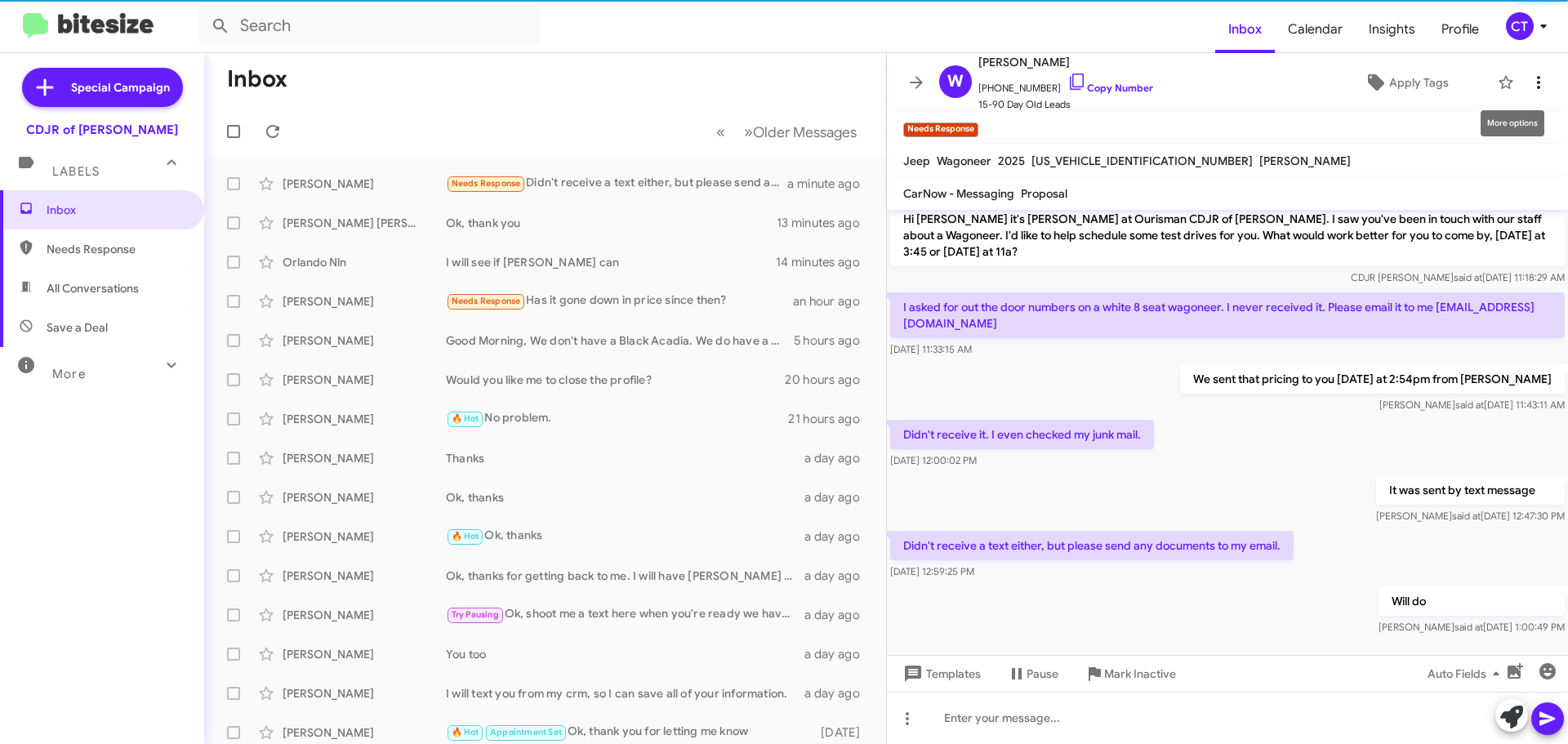
click at [1530, 79] on icon at bounding box center [1538, 82] width 20 height 20
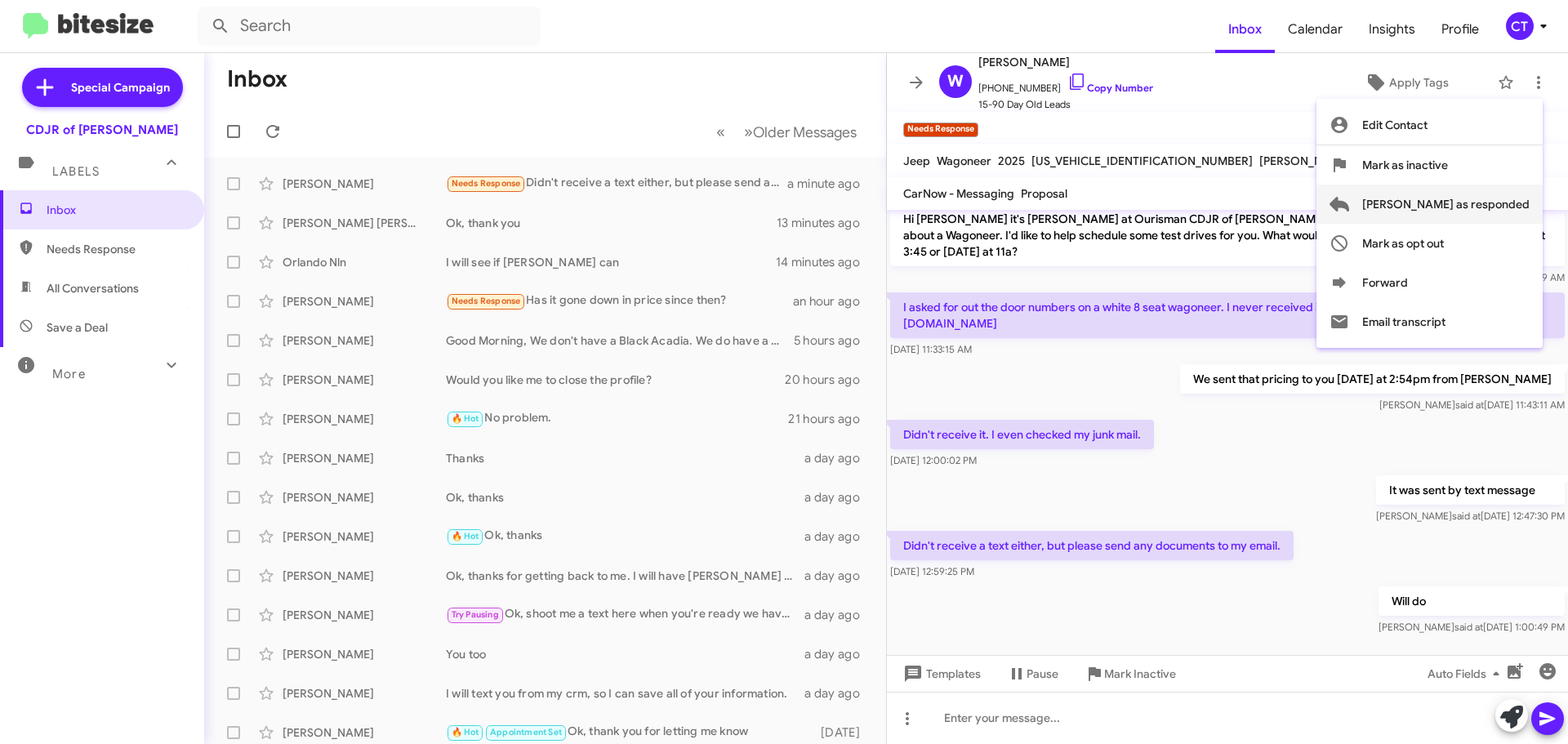
click at [1482, 204] on span "Mark as responded" at bounding box center [1445, 203] width 167 height 39
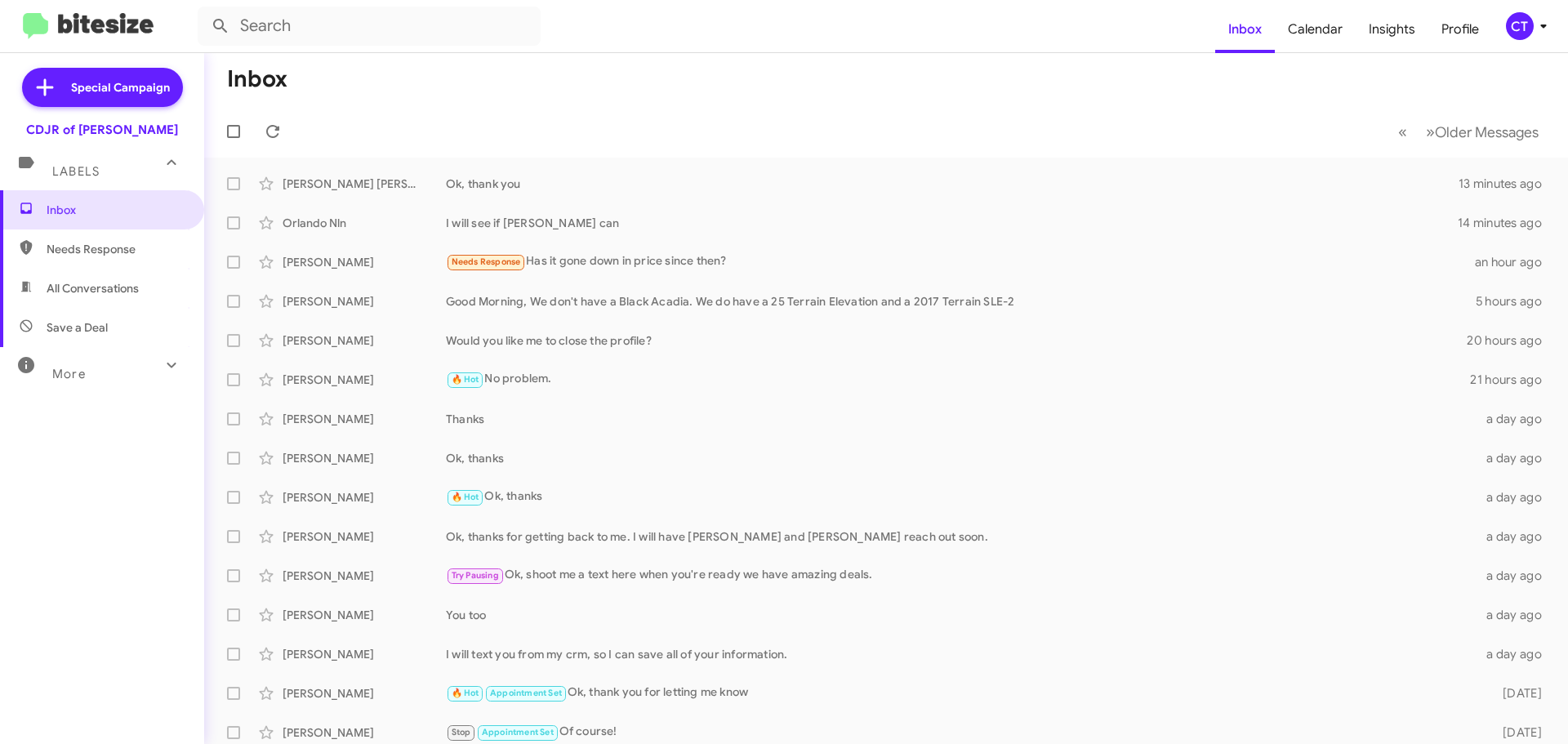
click at [1536, 28] on icon at bounding box center [1543, 26] width 20 height 20
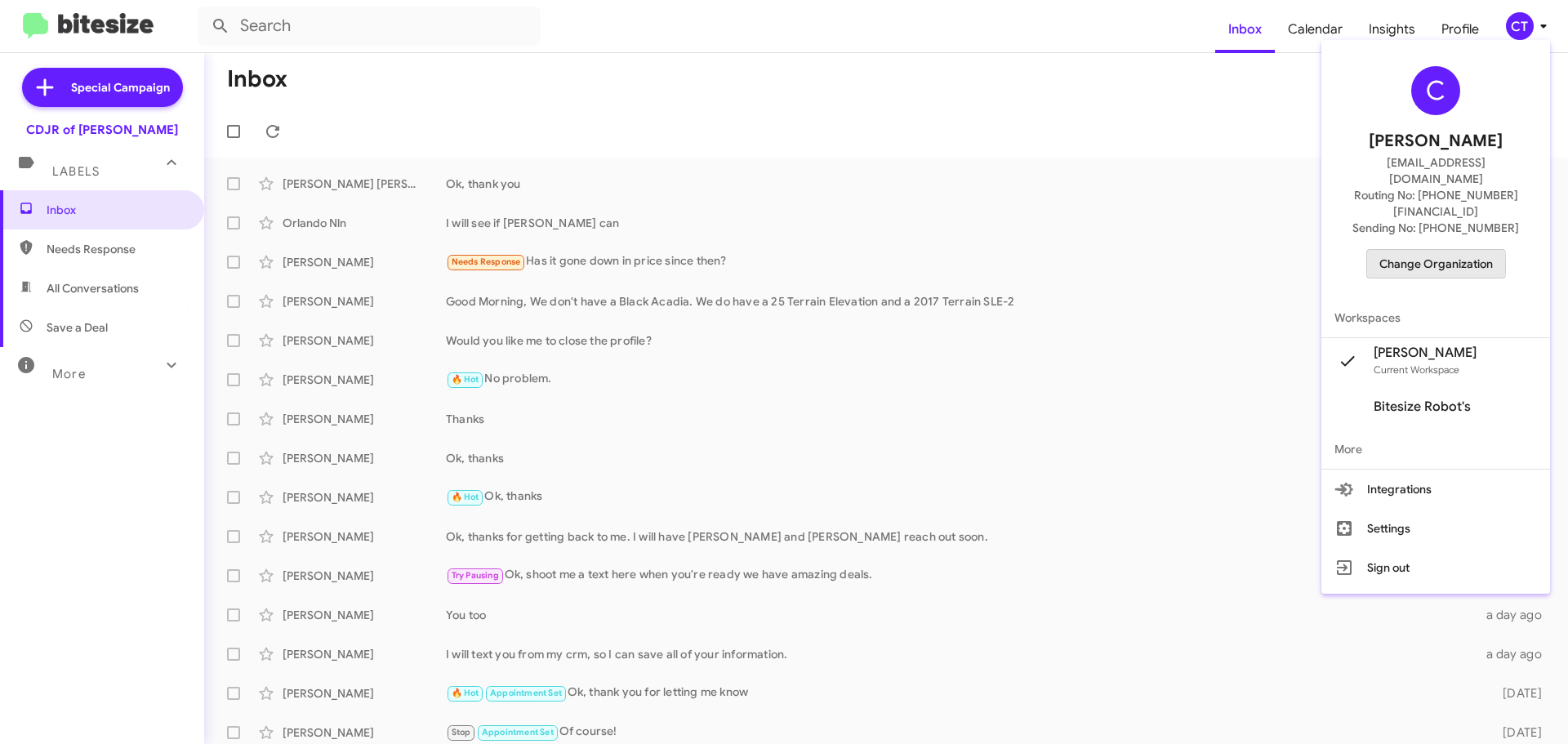
click at [1408, 250] on span "Change Organization" at bounding box center [1435, 264] width 114 height 28
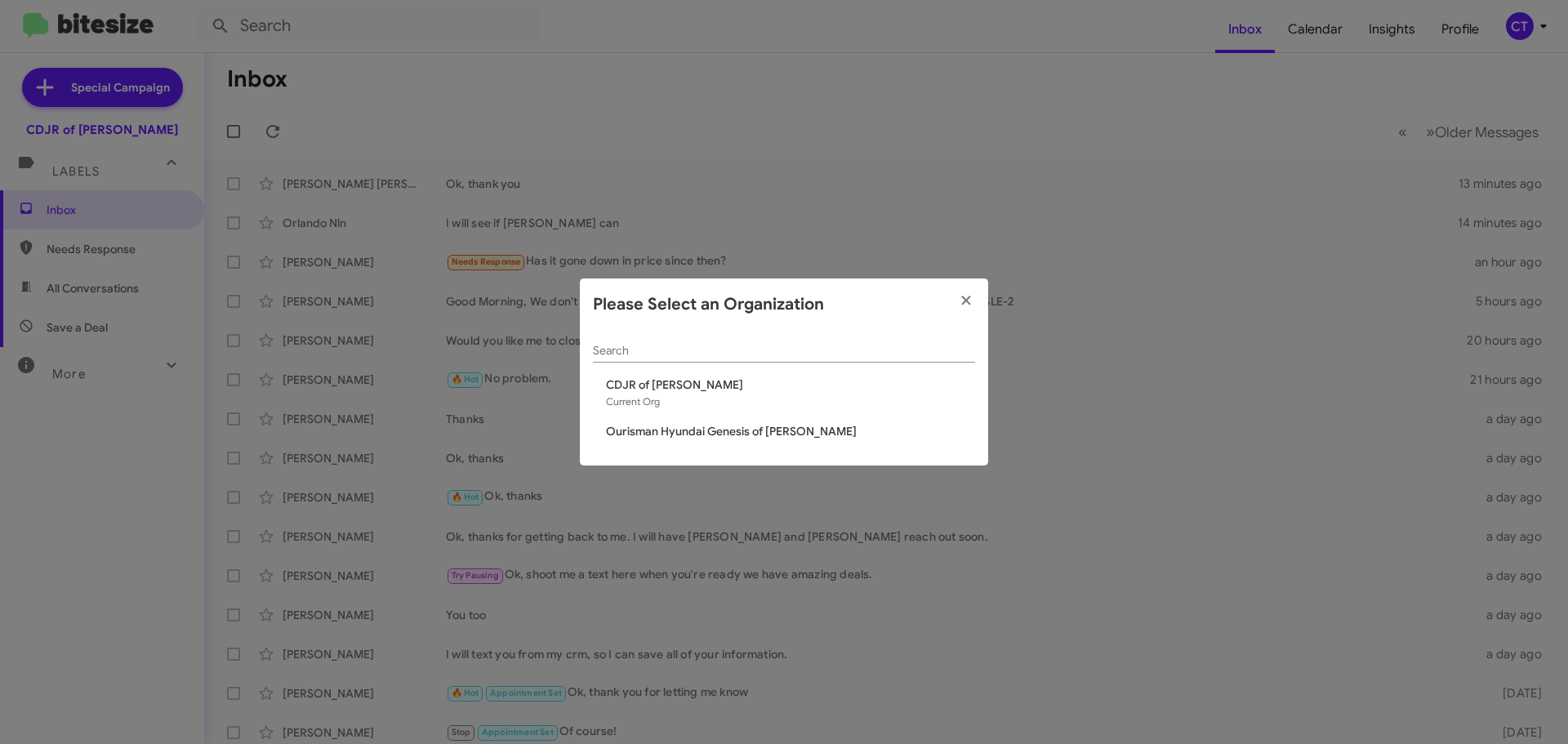
click at [672, 432] on span "Ourisman Hyundai Genesis of [PERSON_NAME]" at bounding box center [791, 431] width 370 height 16
